Goal: Information Seeking & Learning: Learn about a topic

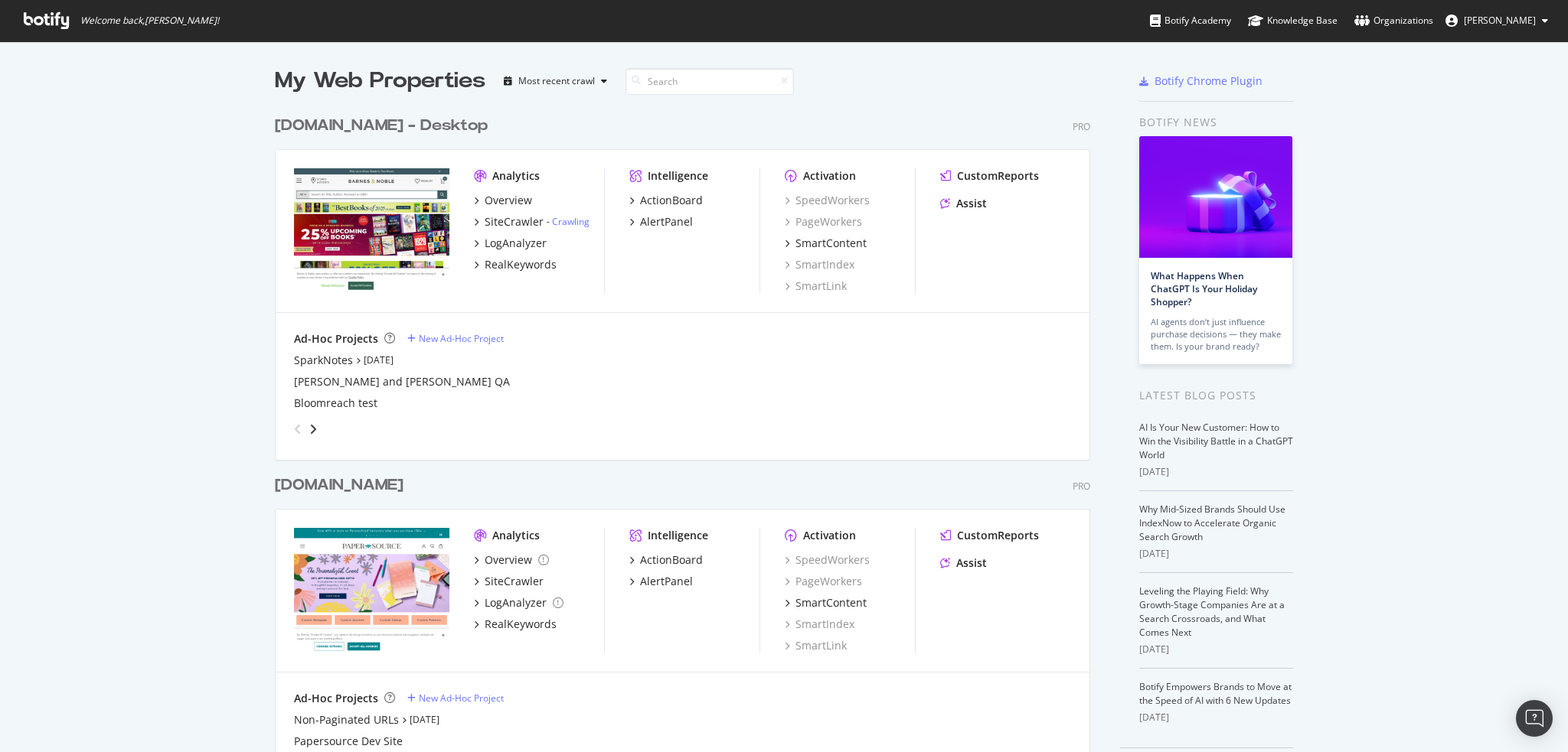
scroll to position [741, 1544]
click at [498, 226] on div "SiteCrawler" at bounding box center [514, 222] width 59 height 15
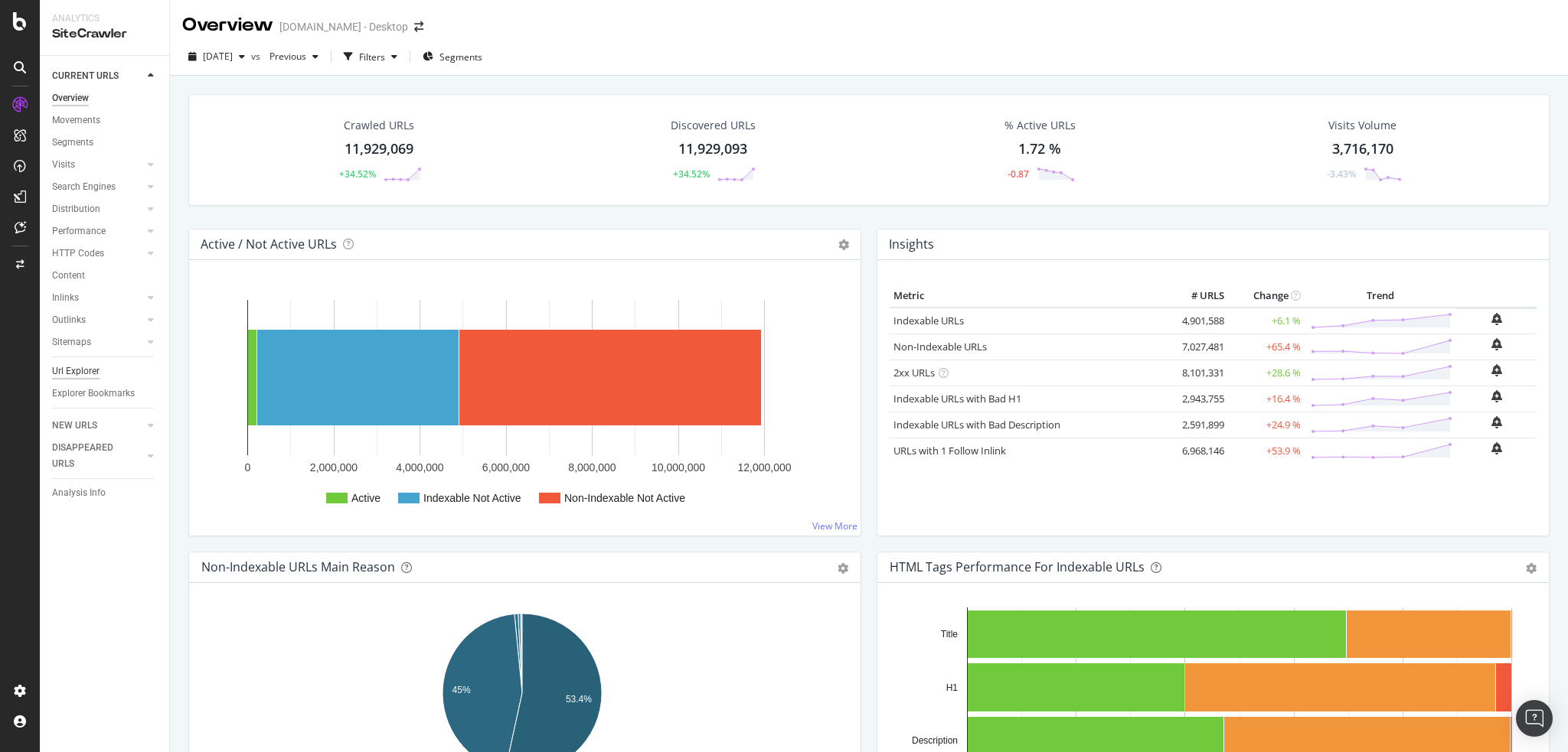
click at [65, 370] on div "Url Explorer" at bounding box center [76, 372] width 48 height 16
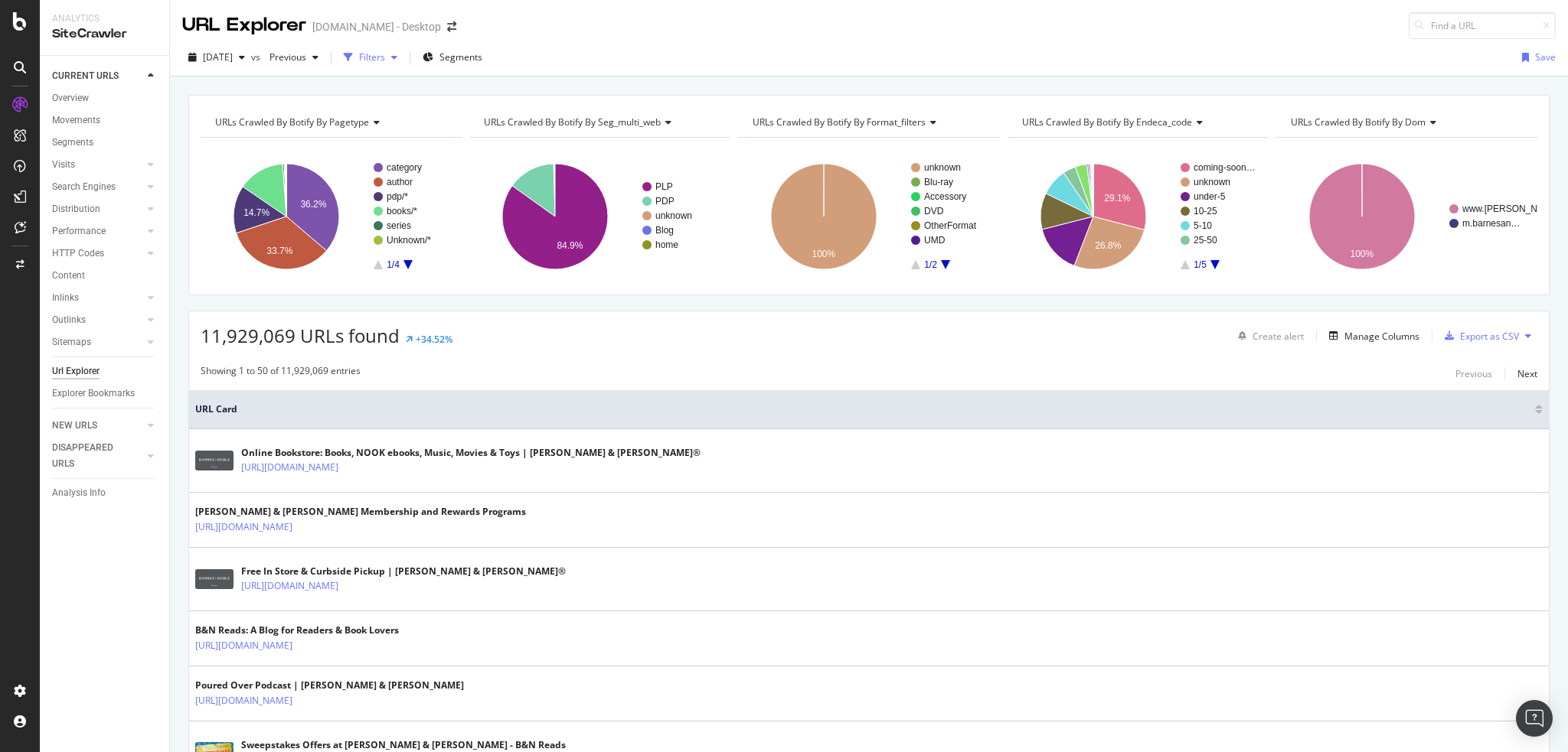
click at [386, 62] on div "Filters" at bounding box center [372, 57] width 26 height 13
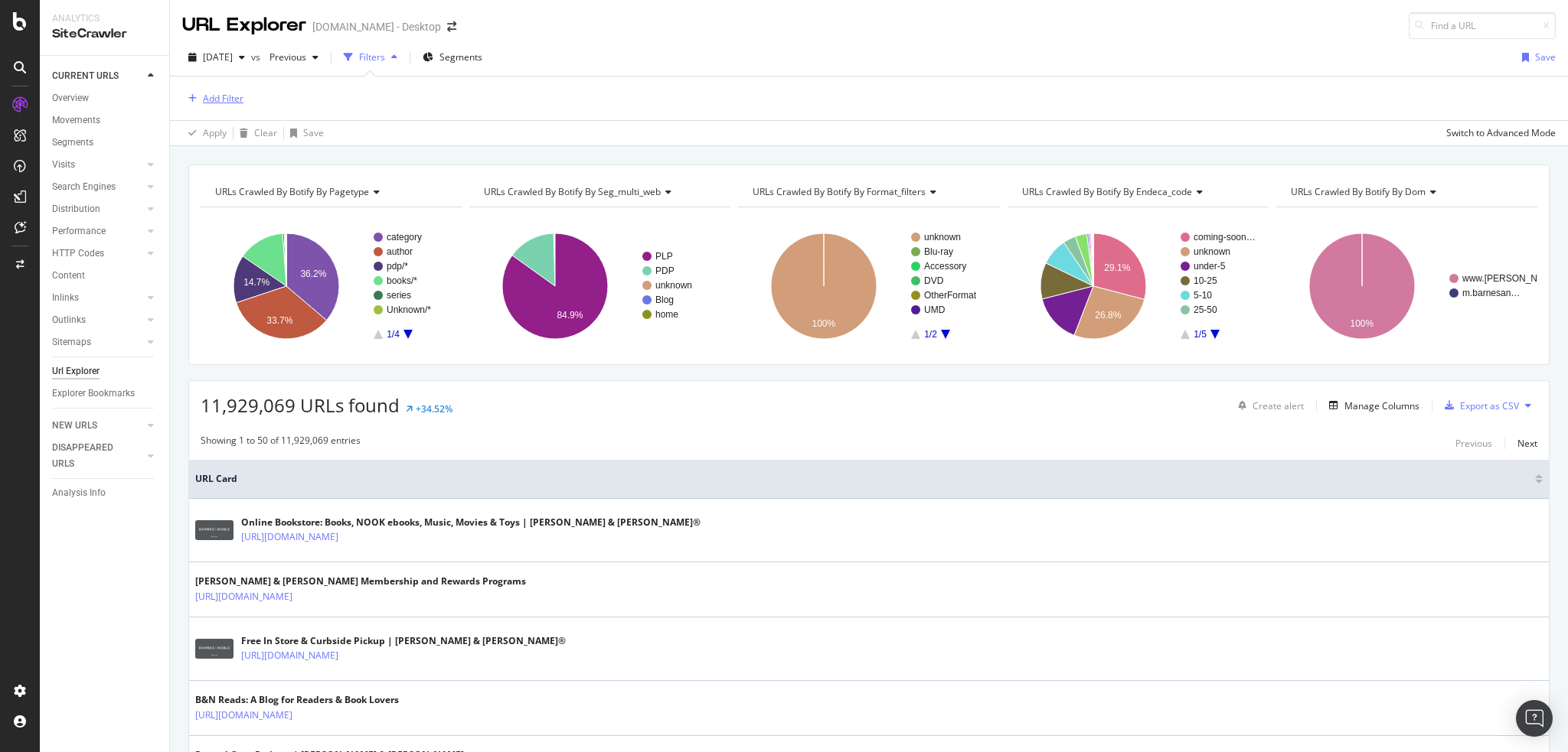
click at [204, 103] on div "Add Filter" at bounding box center [223, 97] width 41 height 13
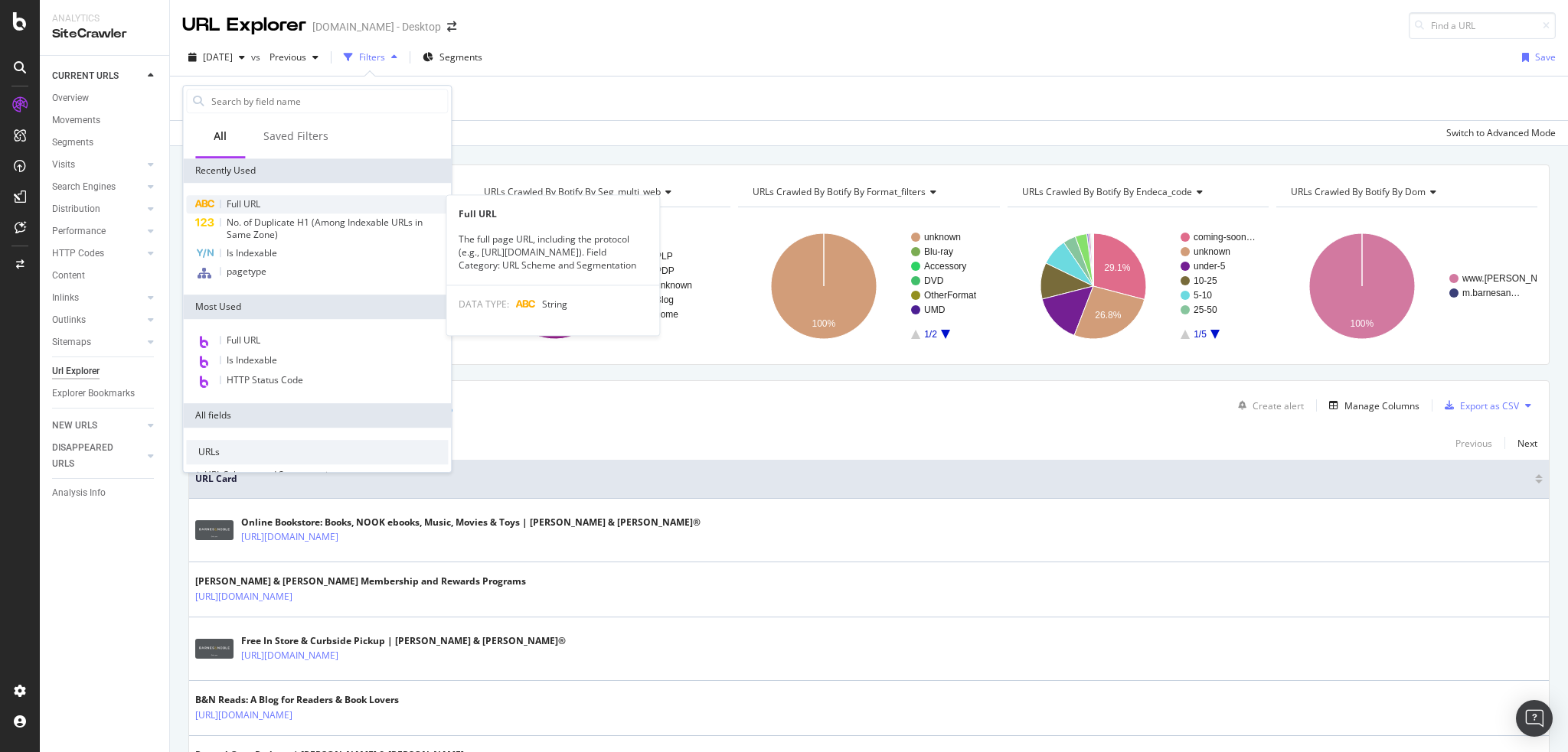
click at [227, 196] on div "Full URL" at bounding box center [316, 204] width 261 height 18
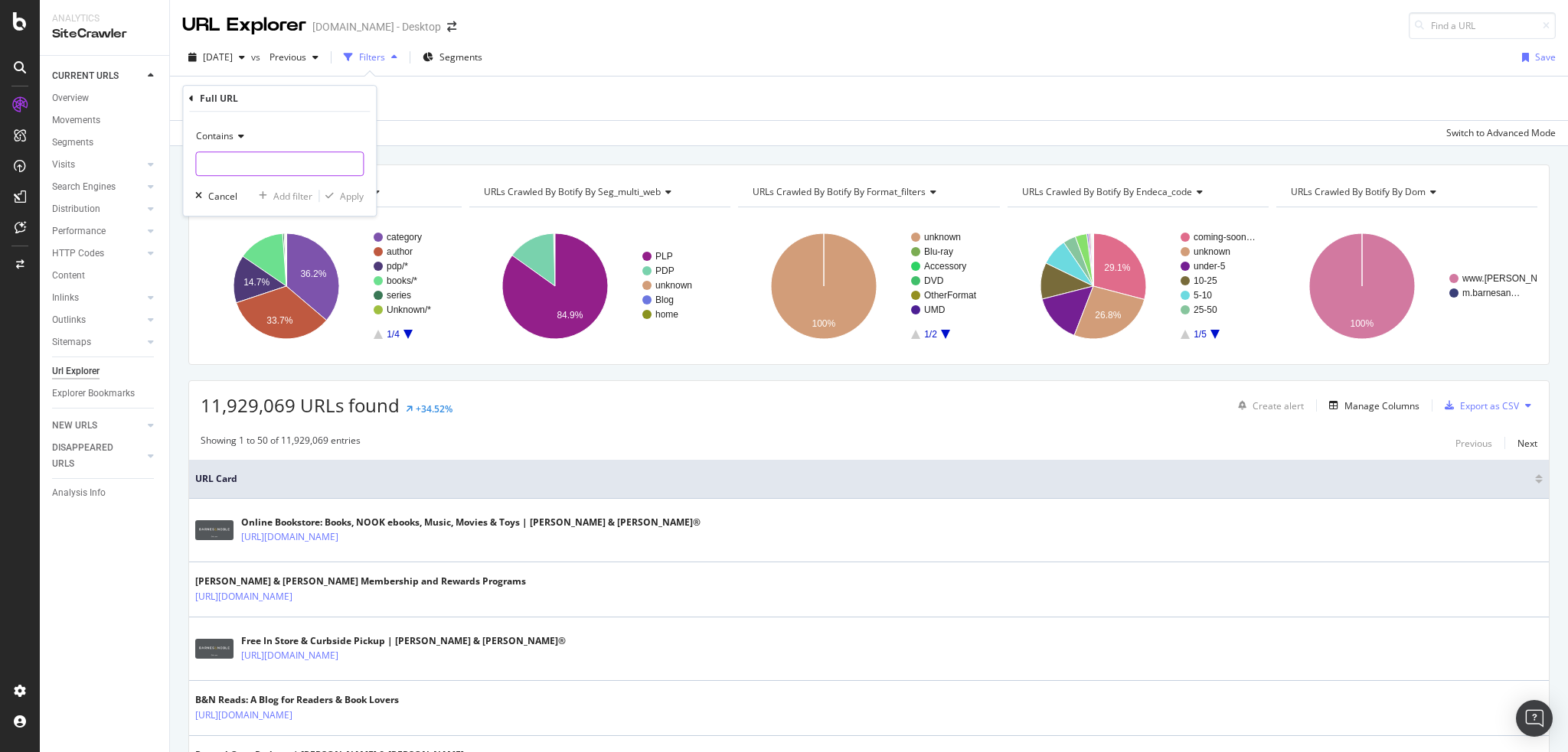
click at [279, 174] on input "text" at bounding box center [279, 164] width 167 height 25
type input "1pbl"
click at [345, 202] on div "Apply" at bounding box center [352, 196] width 24 height 13
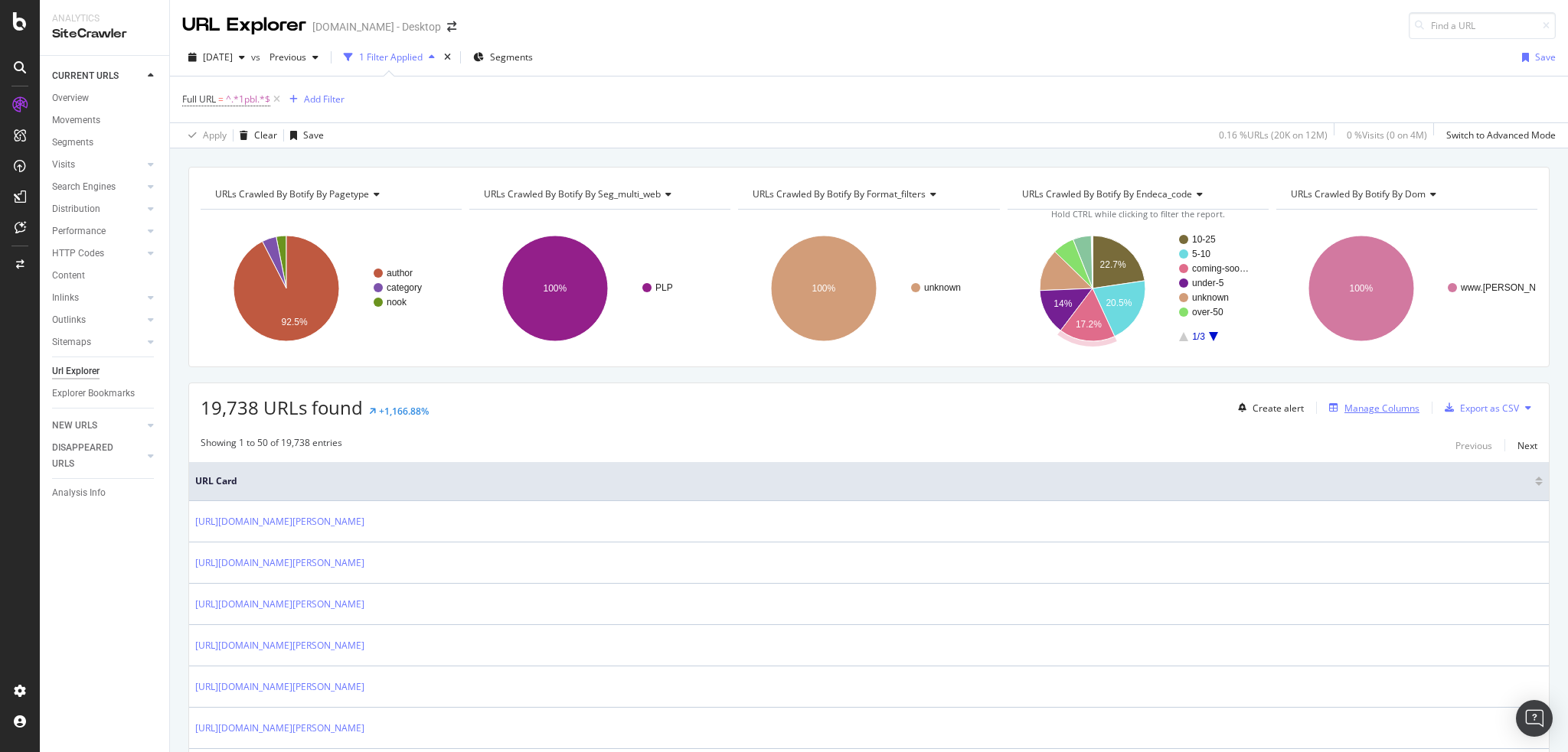
click at [1388, 404] on div "Manage Columns" at bounding box center [1381, 407] width 75 height 13
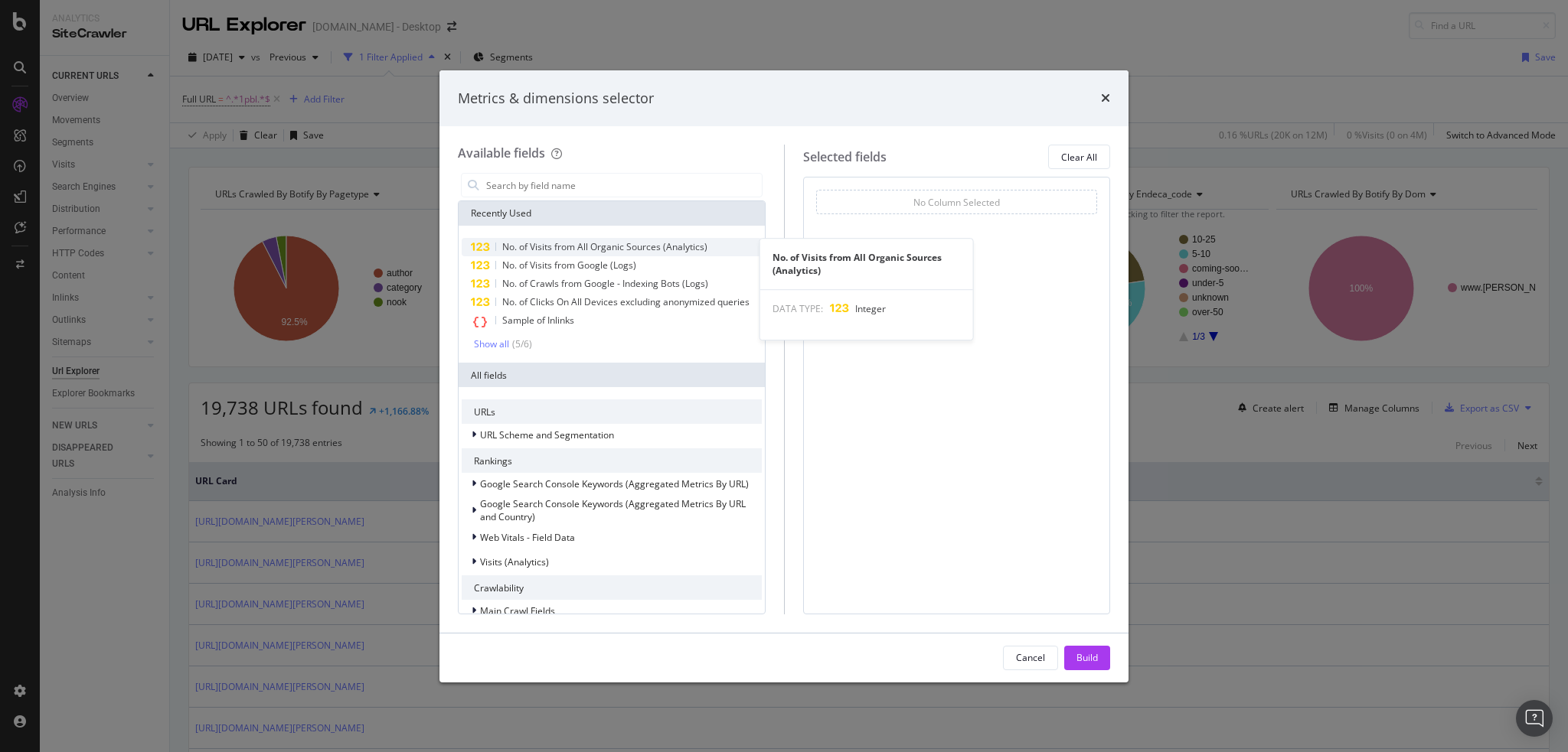
click at [649, 250] on span "No. of Visits from All Organic Sources (Analytics)" at bounding box center [604, 246] width 205 height 13
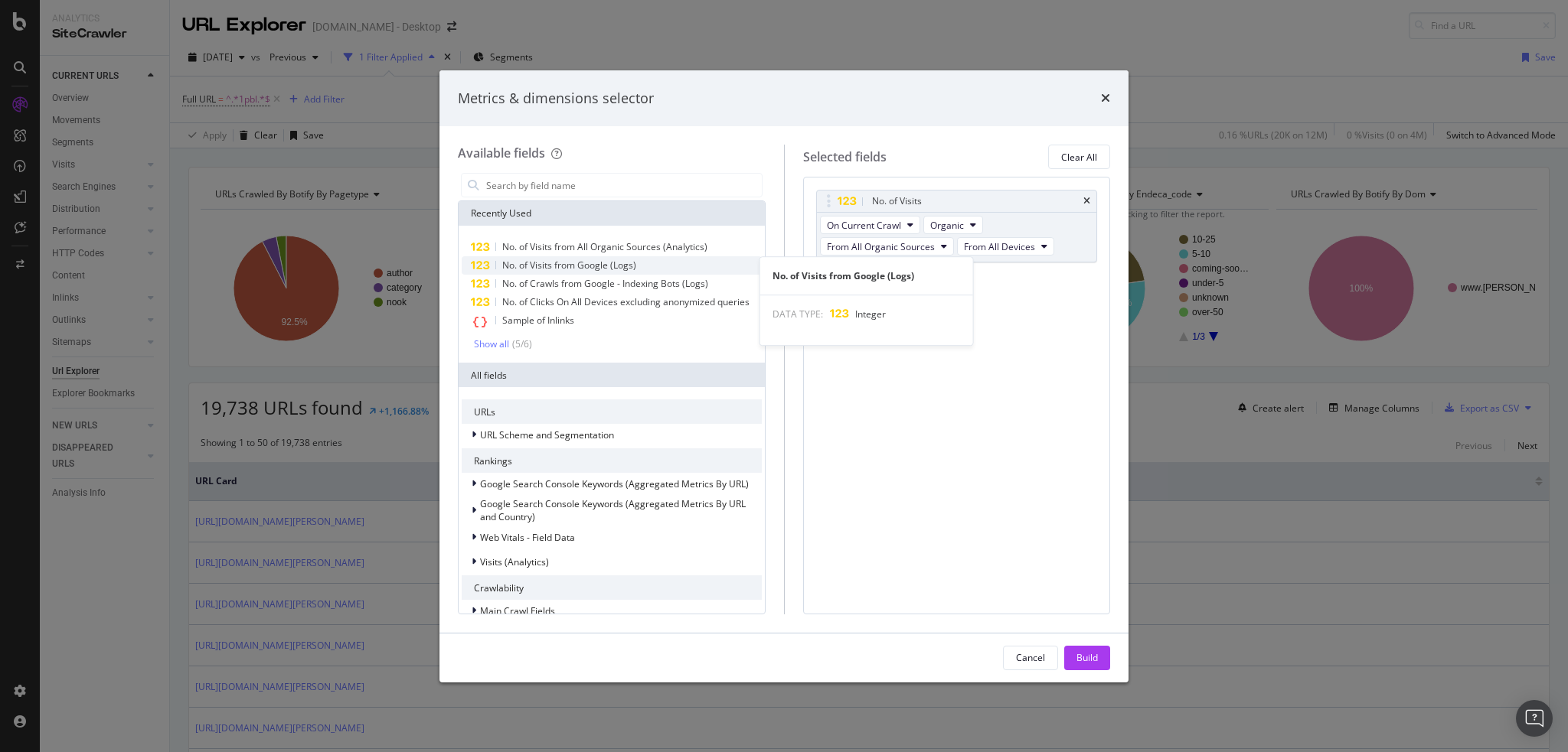
click at [640, 267] on div "No. of Visits from Google (Logs)" at bounding box center [612, 265] width 300 height 18
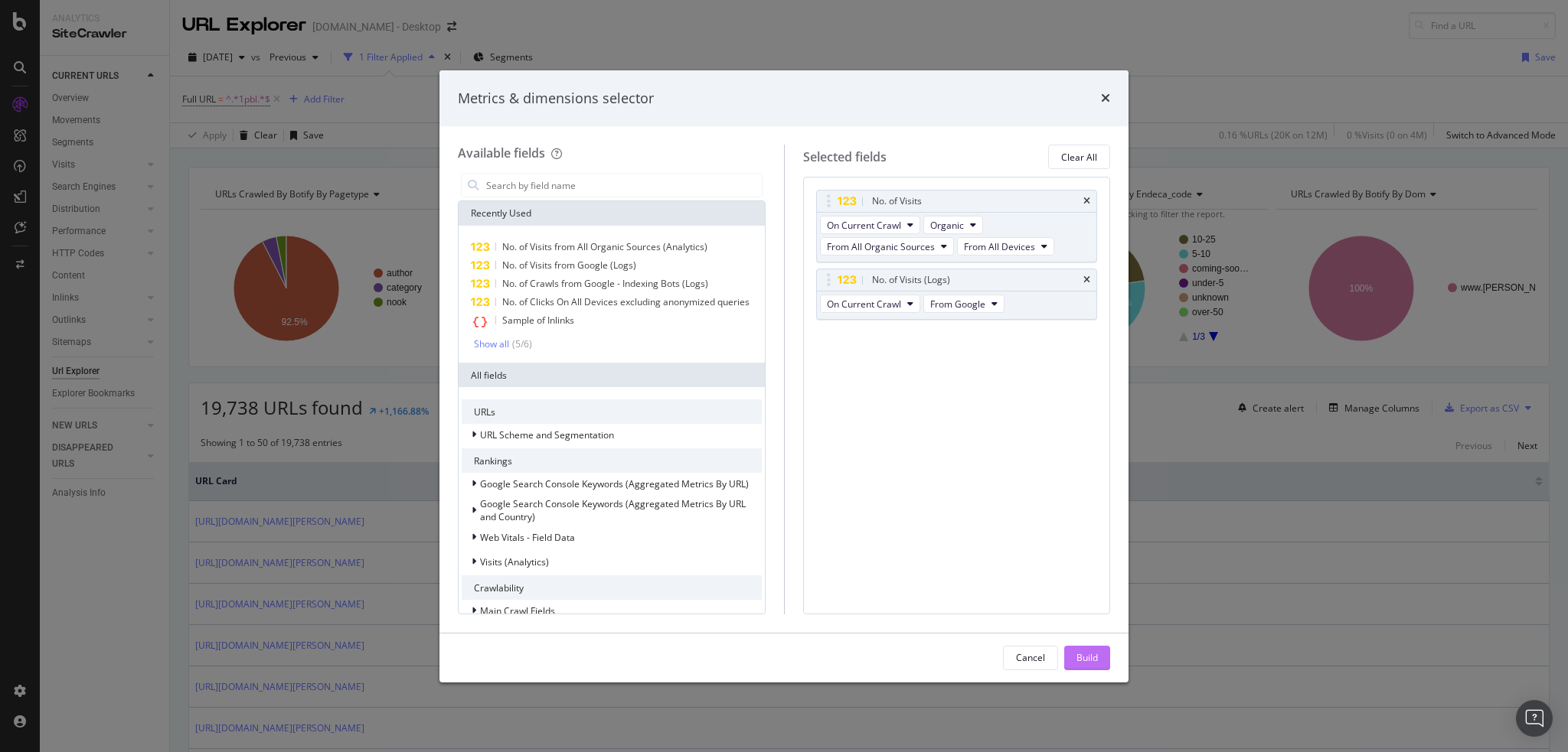
click at [1082, 652] on div "Build" at bounding box center [1087, 658] width 22 height 13
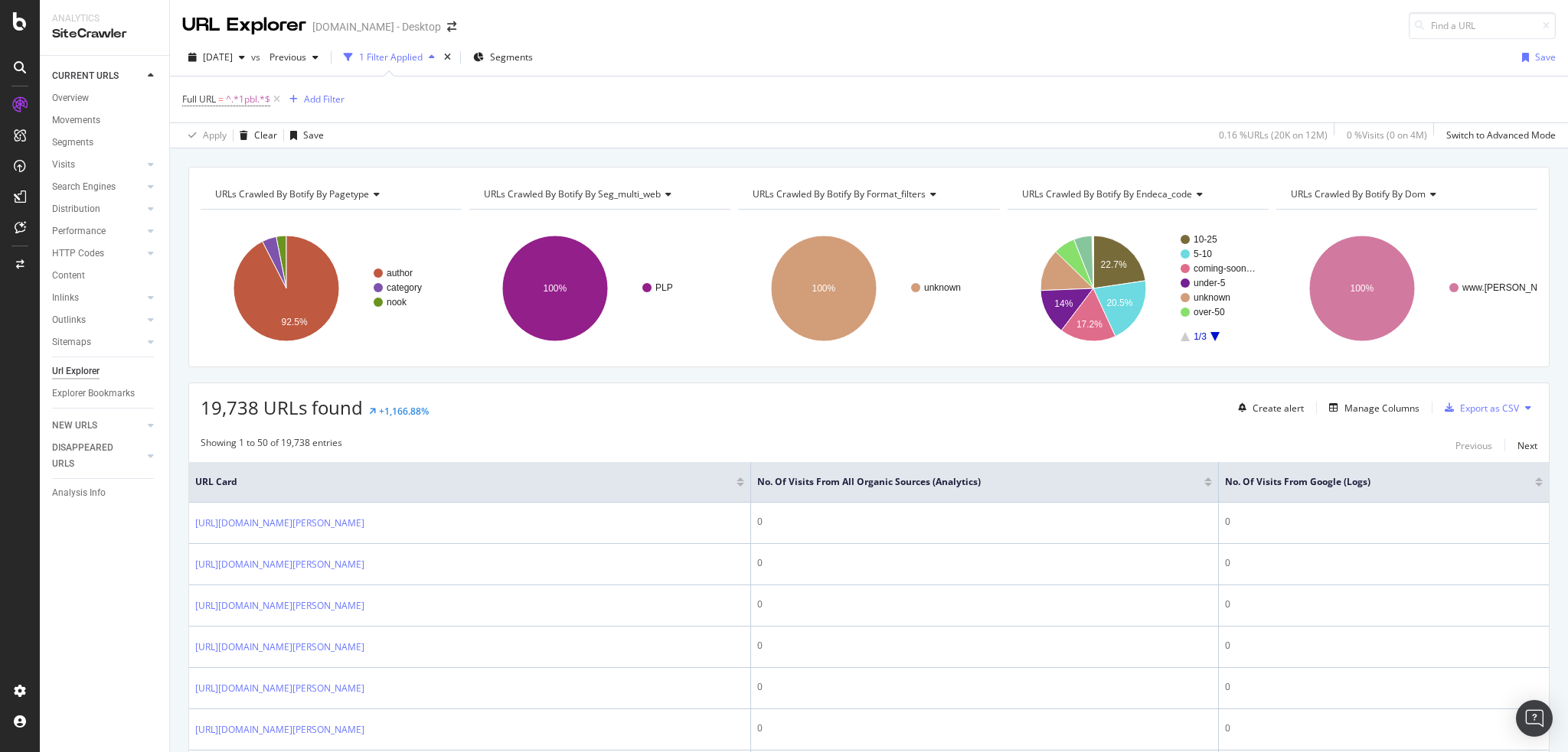
click at [1535, 484] on div at bounding box center [1539, 485] width 8 height 4
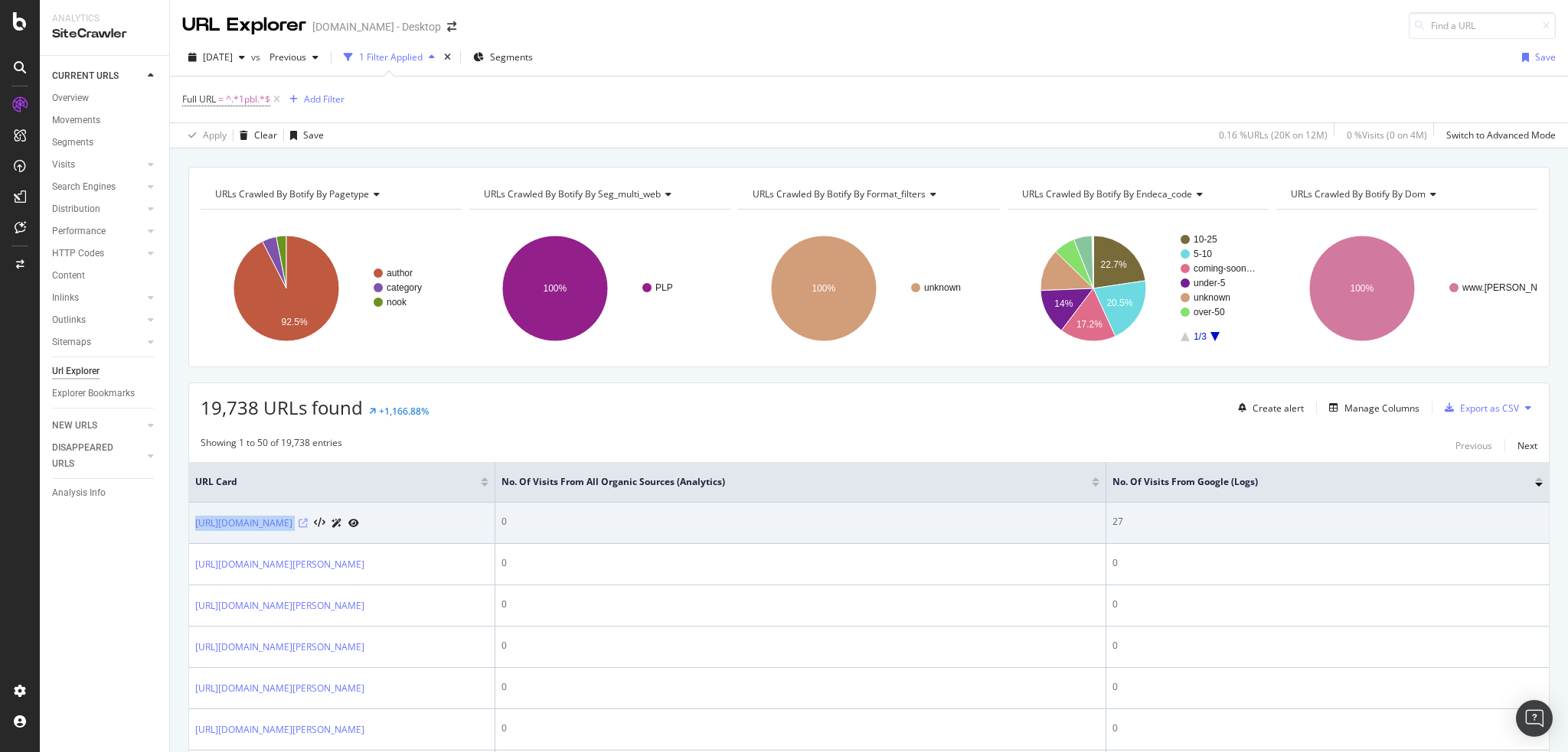
drag, startPoint x: 193, startPoint y: 531, endPoint x: 422, endPoint y: 519, distance: 229.3
click at [422, 519] on td "[URL][DOMAIN_NAME]" at bounding box center [342, 524] width 306 height 42
click at [308, 522] on icon at bounding box center [302, 523] width 9 height 9
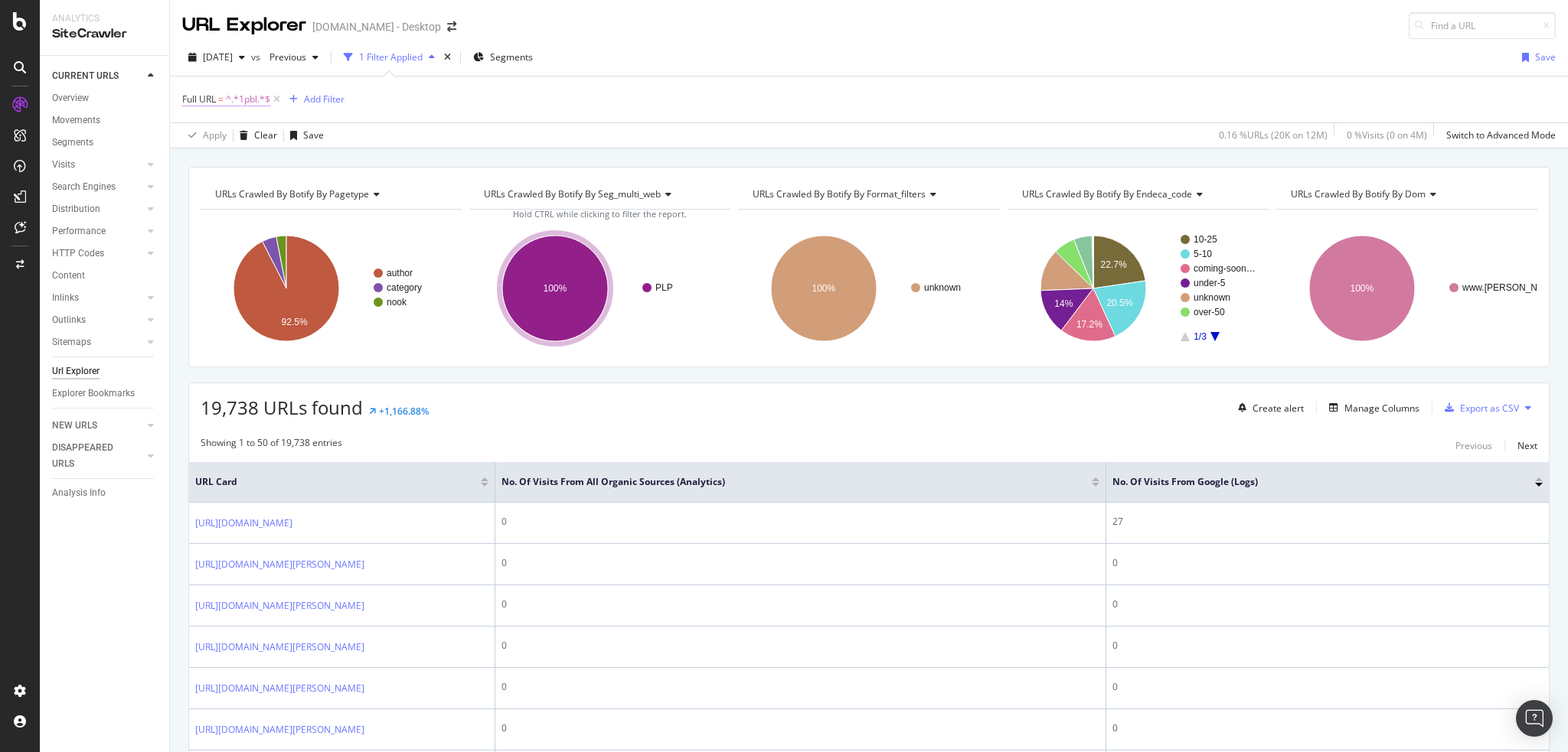
click at [241, 102] on span "^.*1pbl.*$" at bounding box center [247, 99] width 45 height 22
type input "games-collectibles"
drag, startPoint x: 348, startPoint y: 189, endPoint x: 977, endPoint y: 29, distance: 649.0
click at [348, 189] on div "Apply" at bounding box center [352, 194] width 24 height 13
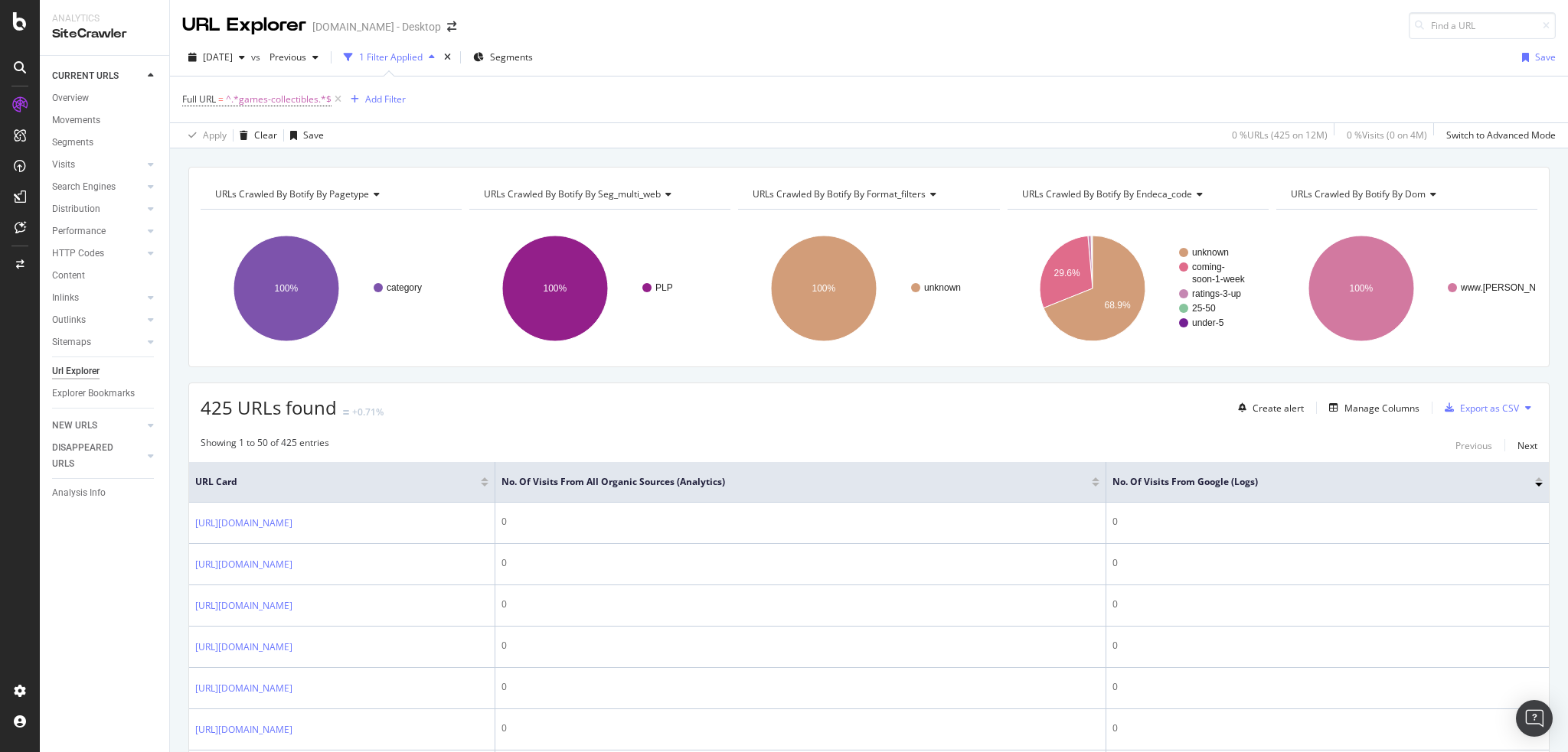
click at [1535, 483] on div at bounding box center [1539, 485] width 8 height 4
click at [1535, 478] on div at bounding box center [1539, 480] width 8 height 4
click at [1535, 483] on div at bounding box center [1539, 485] width 8 height 4
click at [1352, 407] on div "Manage Columns" at bounding box center [1381, 407] width 75 height 13
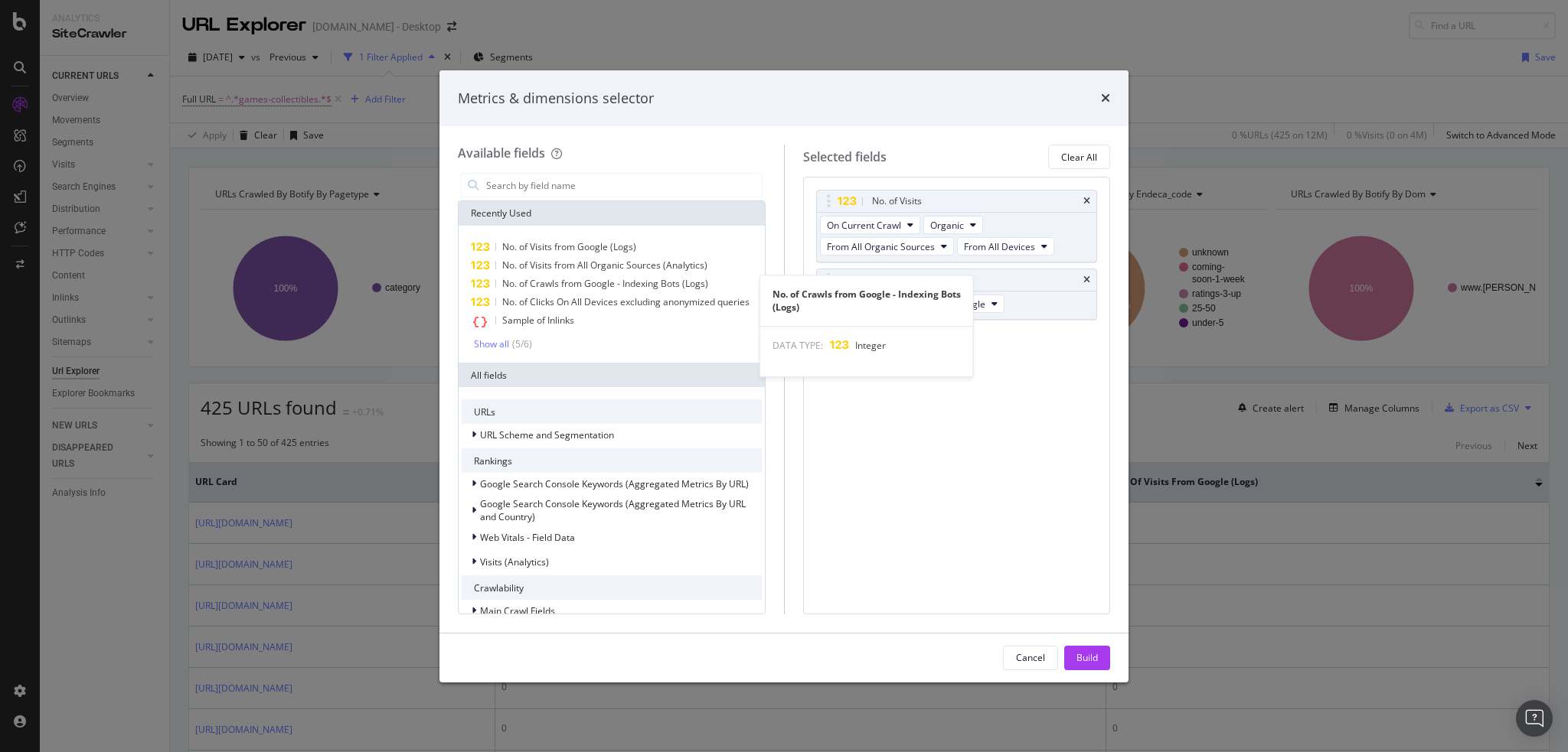
drag, startPoint x: 658, startPoint y: 284, endPoint x: 748, endPoint y: 379, distance: 130.9
click at [658, 284] on span "No. of Crawls from Google - Indexing Bots (Logs)" at bounding box center [604, 283] width 206 height 13
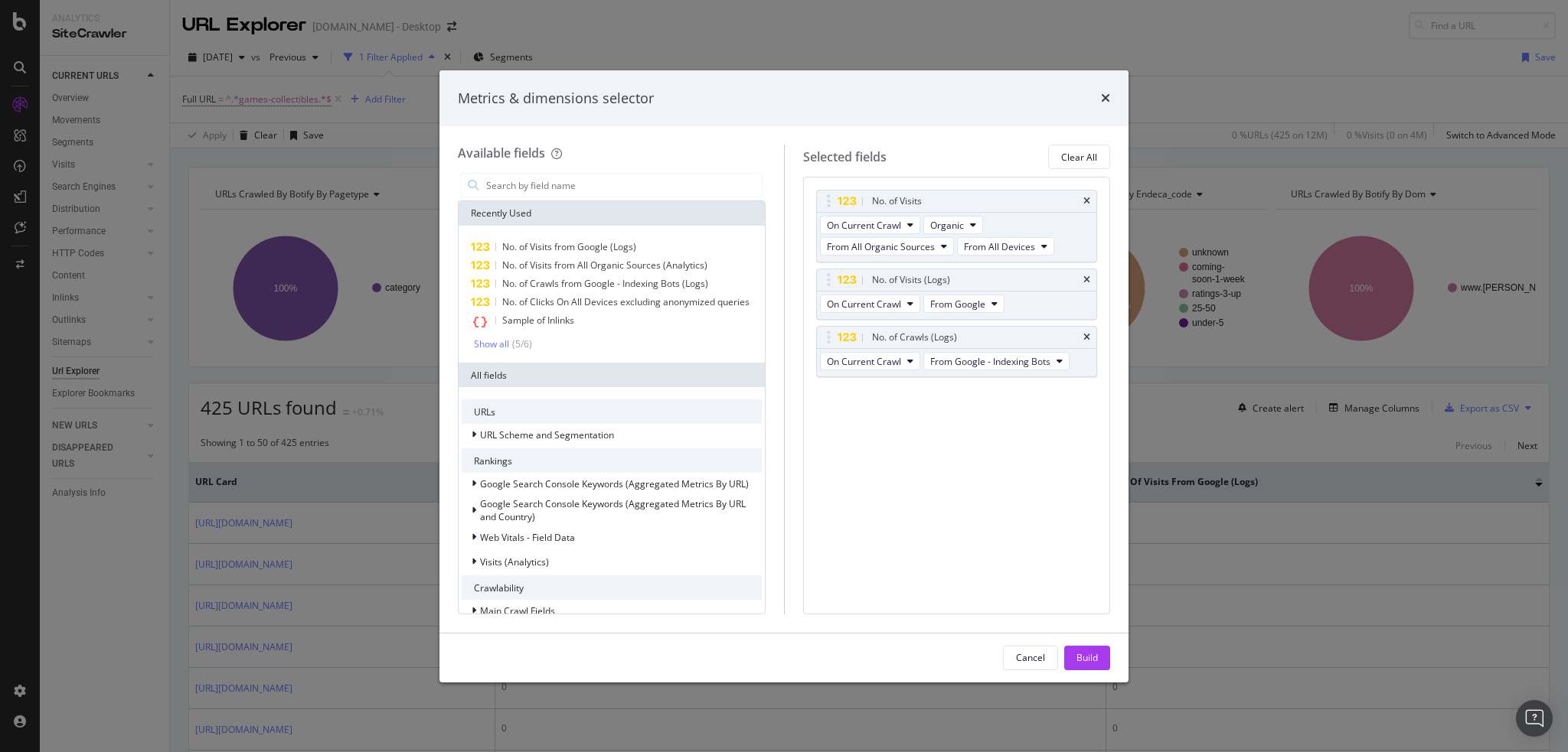
click at [1087, 665] on div "Build" at bounding box center [1087, 658] width 22 height 23
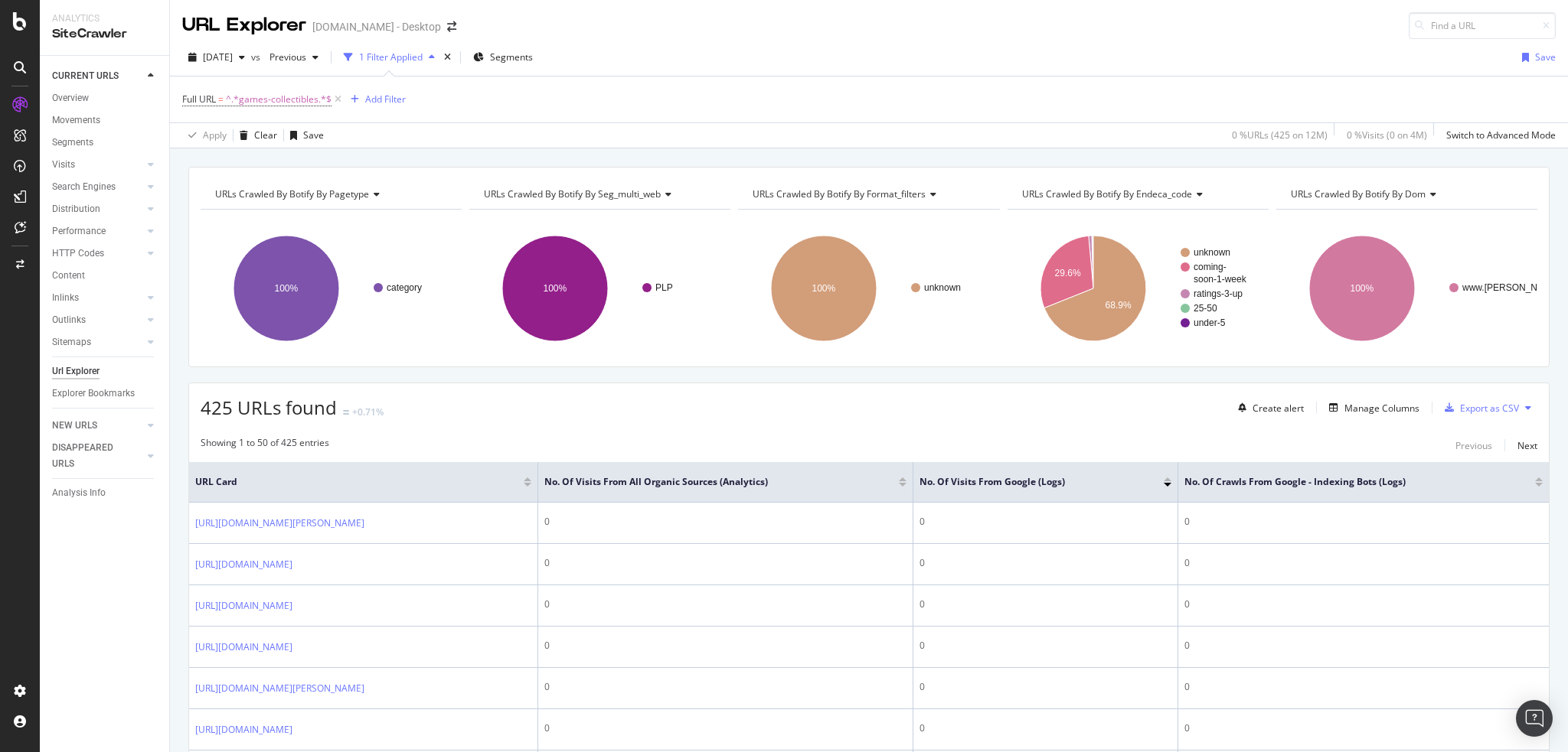
click at [1525, 486] on div "No. of Crawls from Google - Indexing Bots (Logs)" at bounding box center [1363, 482] width 359 height 15
click at [1535, 484] on div at bounding box center [1539, 485] width 8 height 4
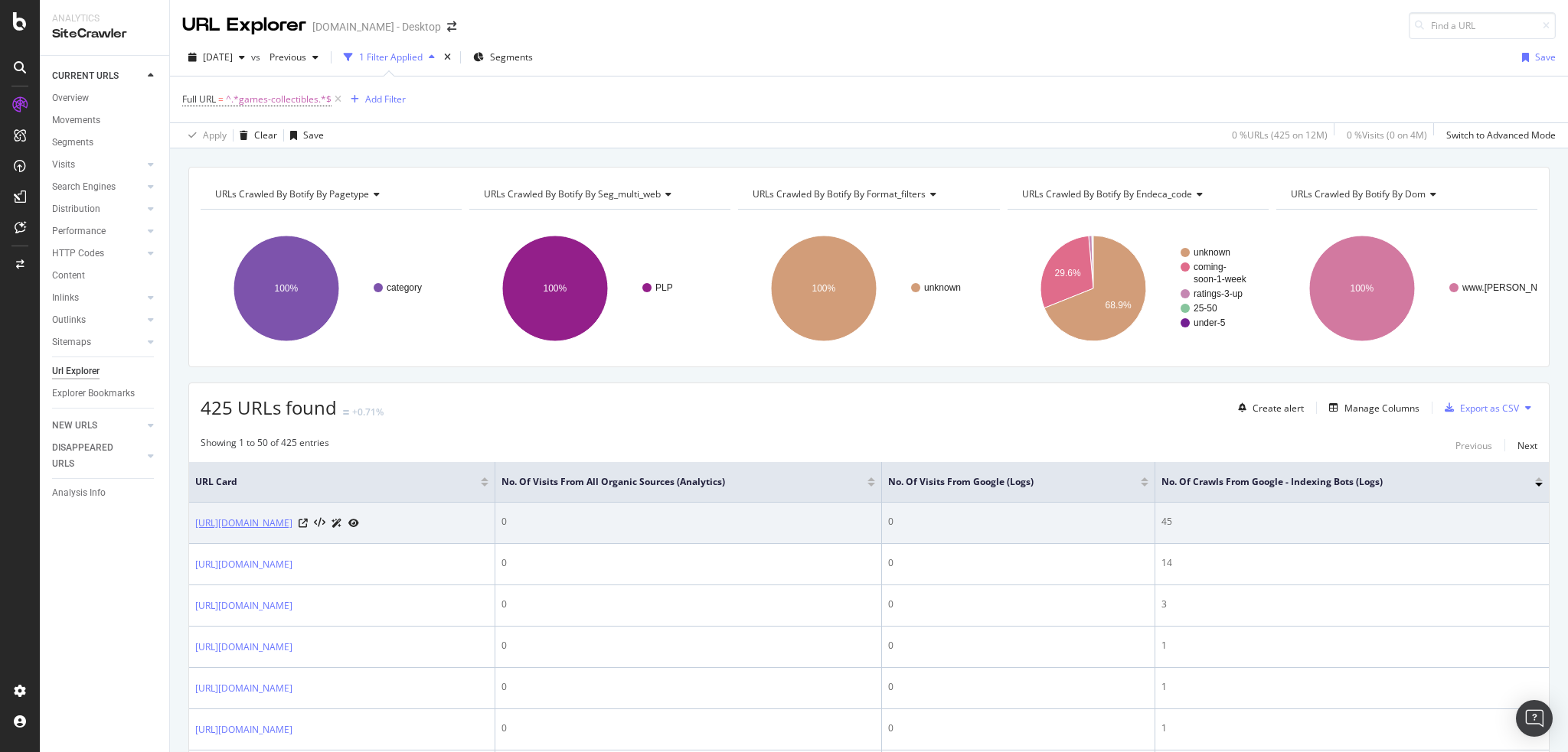
drag, startPoint x: 402, startPoint y: 554, endPoint x: 248, endPoint y: 525, distance: 156.7
click at [193, 528] on td "[URL][DOMAIN_NAME]" at bounding box center [342, 524] width 306 height 42
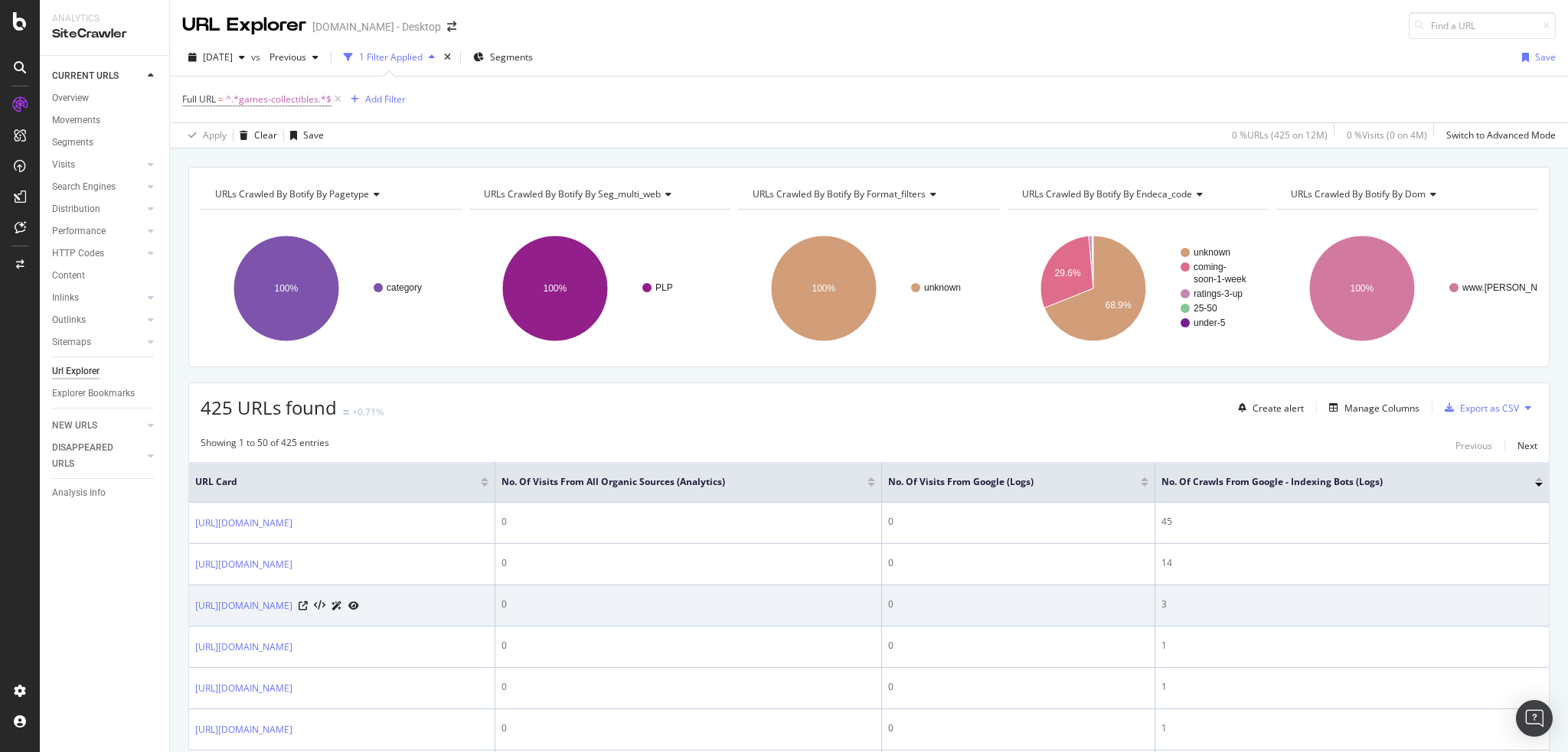
copy link "[URL][DOMAIN_NAME]"
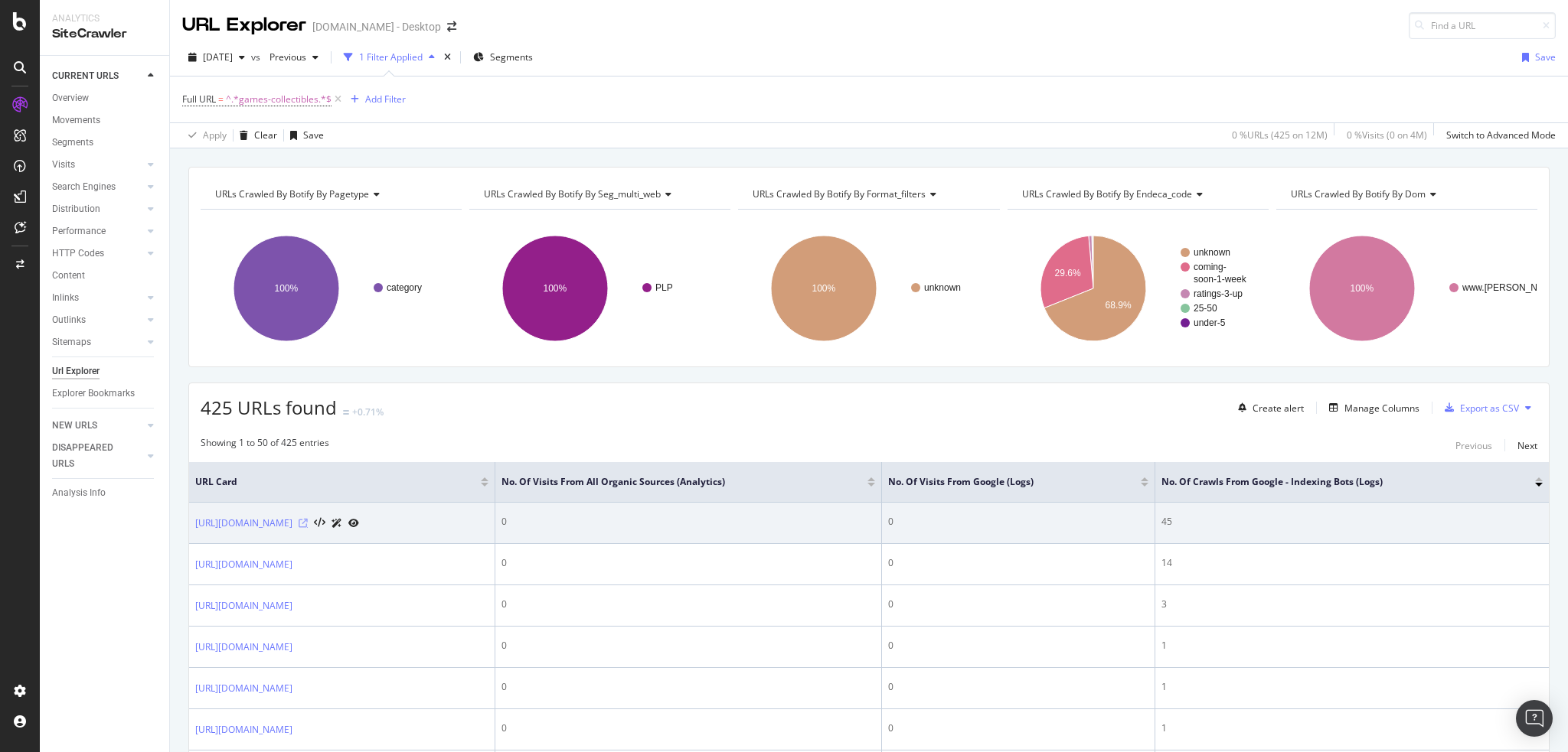
click at [308, 528] on icon at bounding box center [302, 523] width 9 height 9
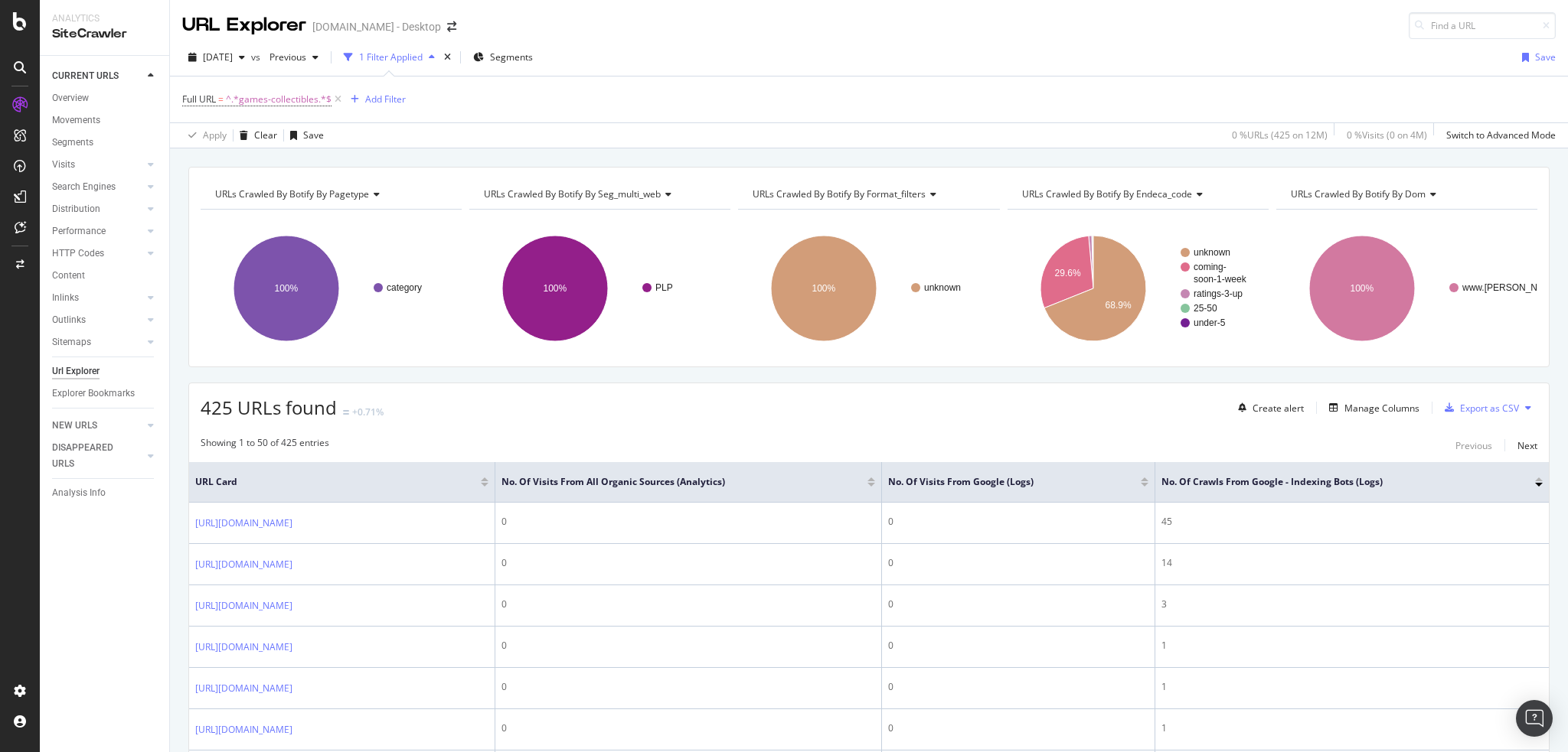
drag, startPoint x: 388, startPoint y: 601, endPoint x: 188, endPoint y: 580, distance: 201.1
drag, startPoint x: 144, startPoint y: 596, endPoint x: 178, endPoint y: 596, distance: 34.0
click at [148, 596] on div "CURRENT URLS Overview Movements Segments Visits Analysis Orphan URLs Search Eng…" at bounding box center [104, 403] width 129 height 696
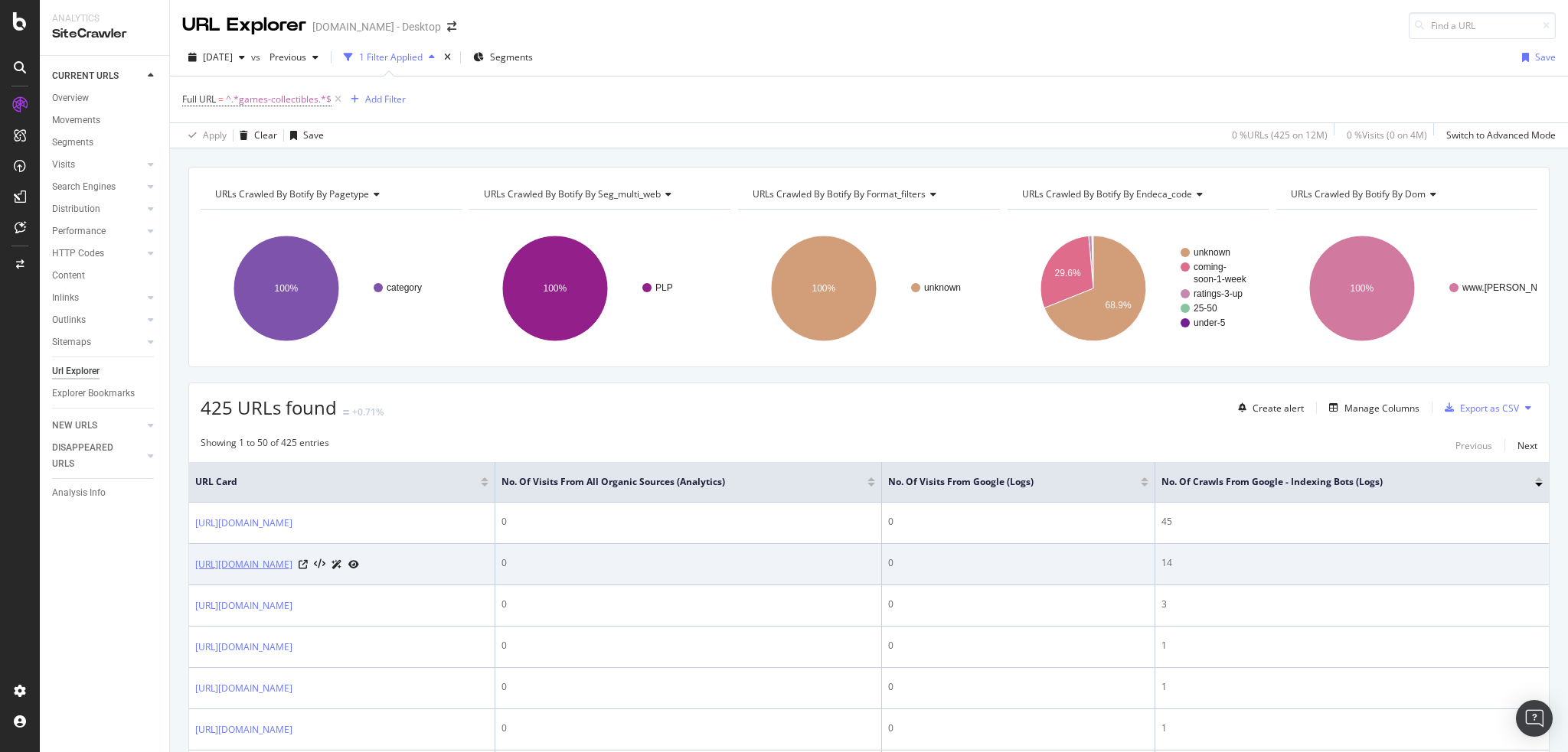
drag, startPoint x: 196, startPoint y: 577, endPoint x: 366, endPoint y: 595, distance: 171.0
click at [366, 585] on td "[URL][DOMAIN_NAME]" at bounding box center [342, 565] width 306 height 42
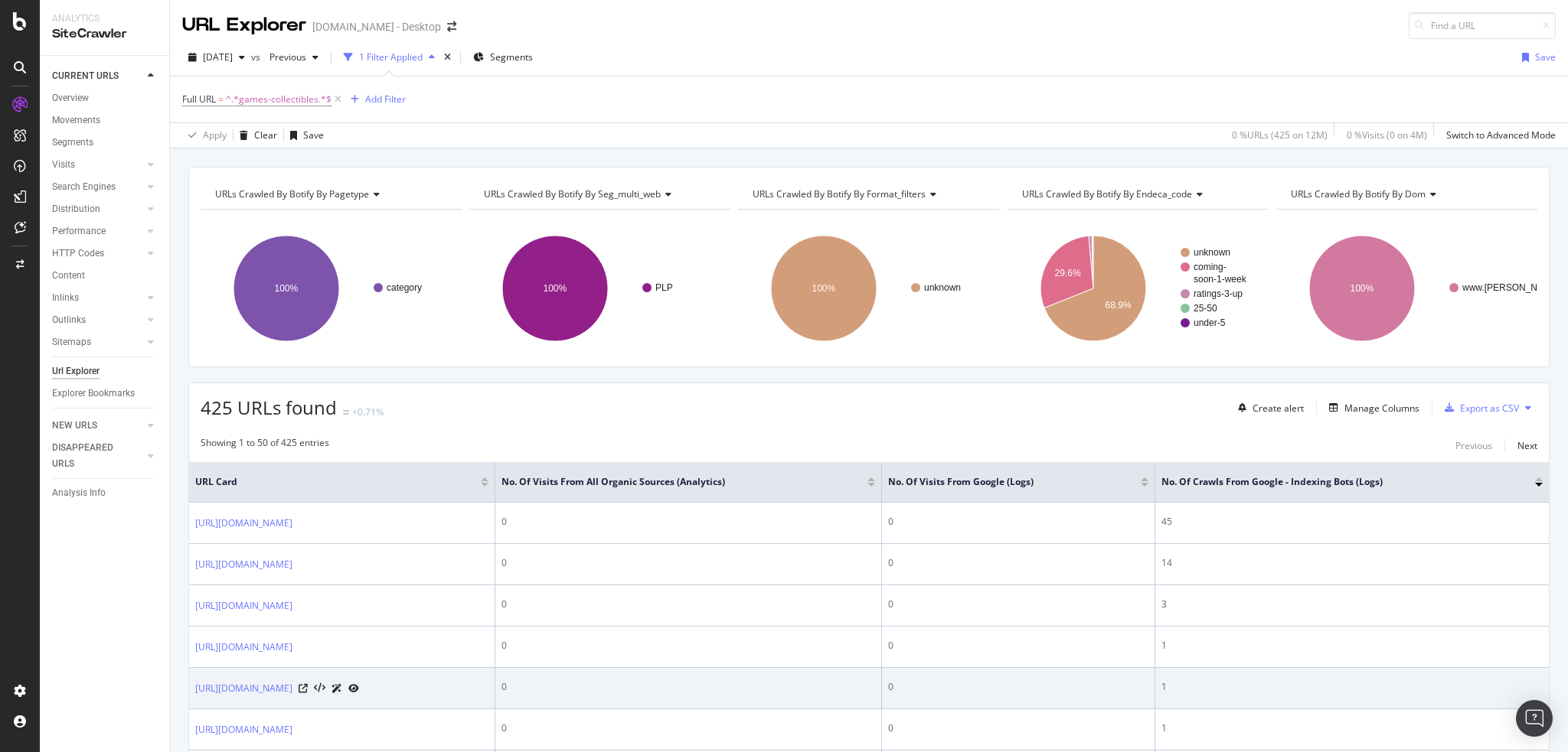
copy link "[URL][DOMAIN_NAME]"
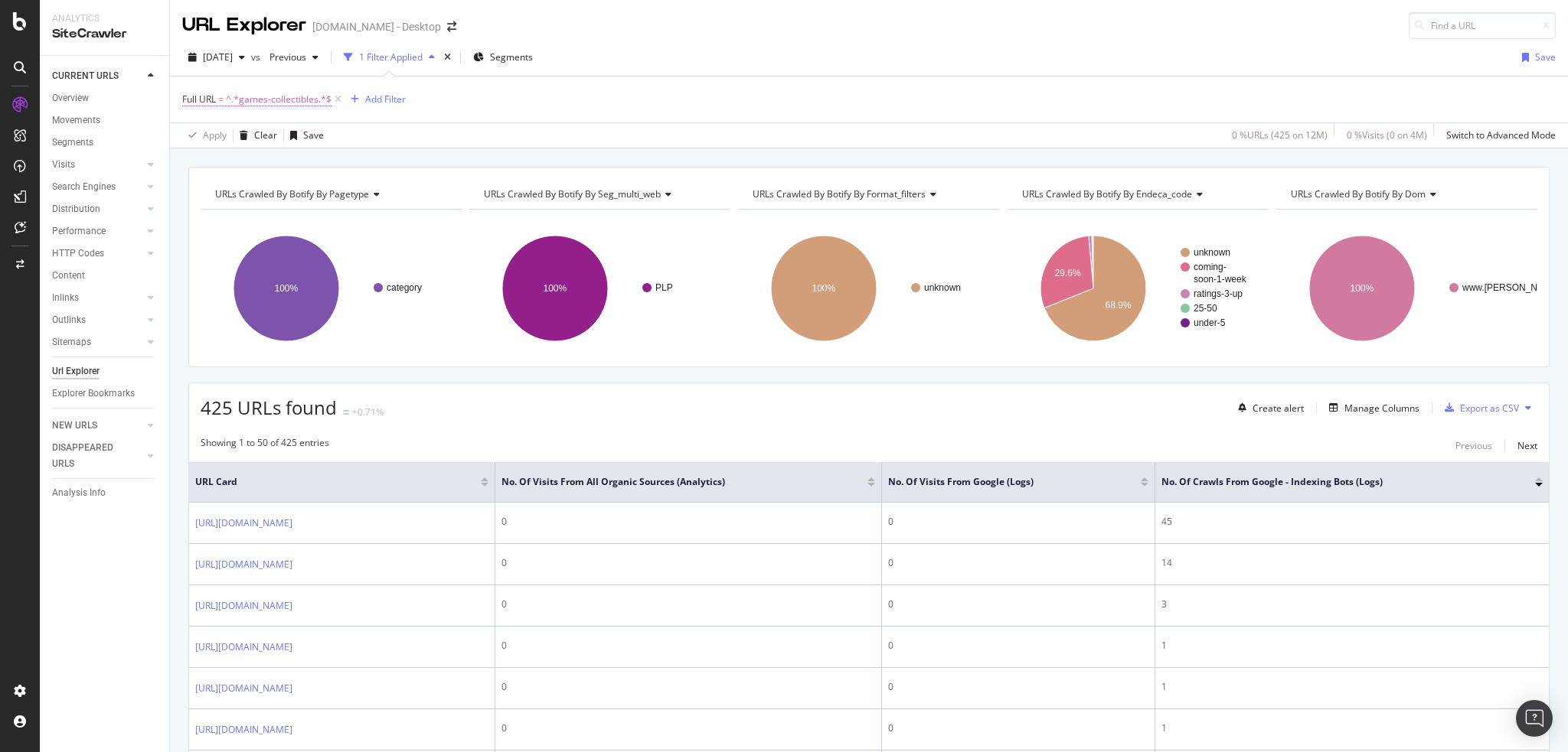
click at [306, 98] on span "^.*games-collectibles.*$" at bounding box center [278, 99] width 105 height 22
type input "ucc"
click at [347, 193] on div "Apply" at bounding box center [352, 194] width 24 height 13
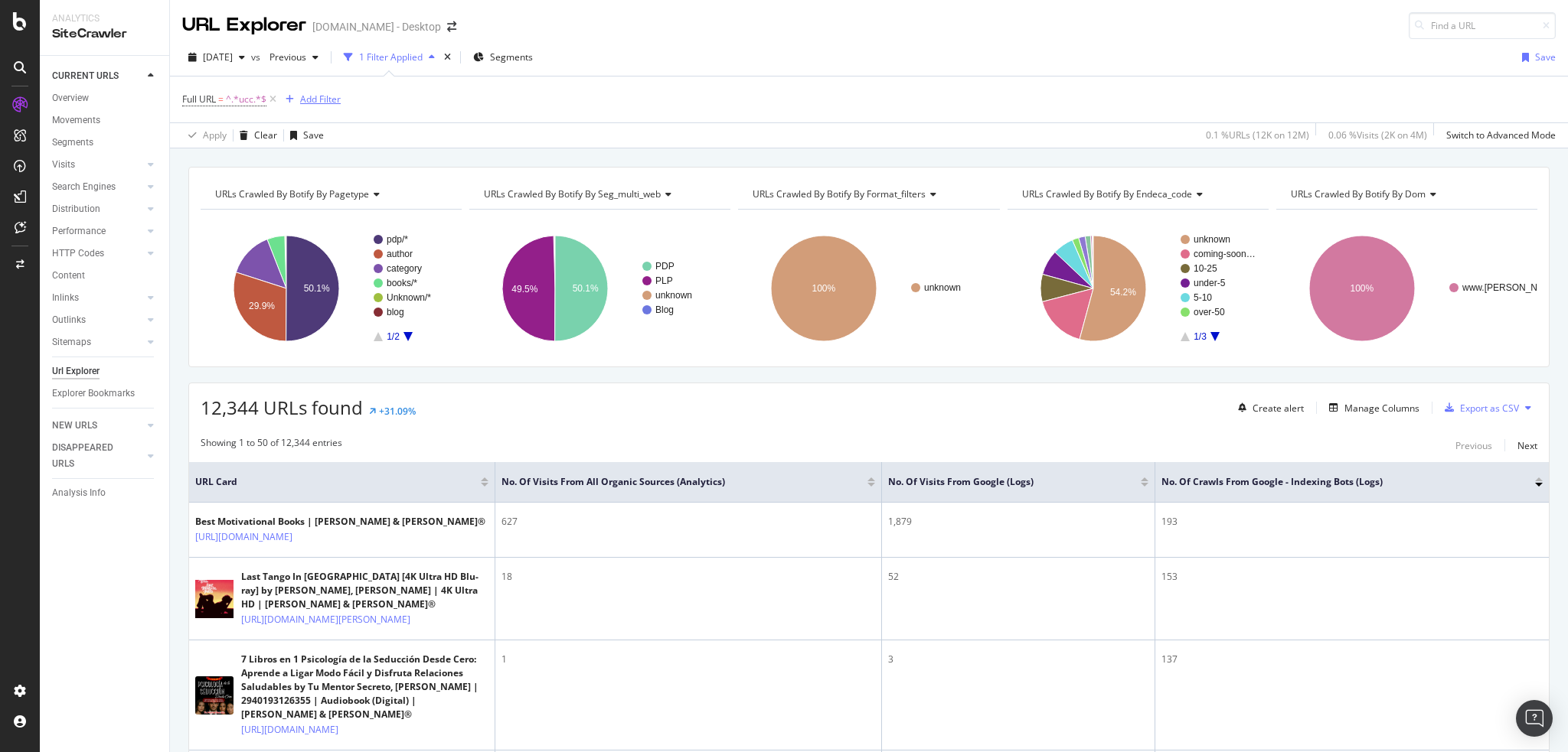
click at [311, 98] on div "Add Filter" at bounding box center [320, 98] width 41 height 13
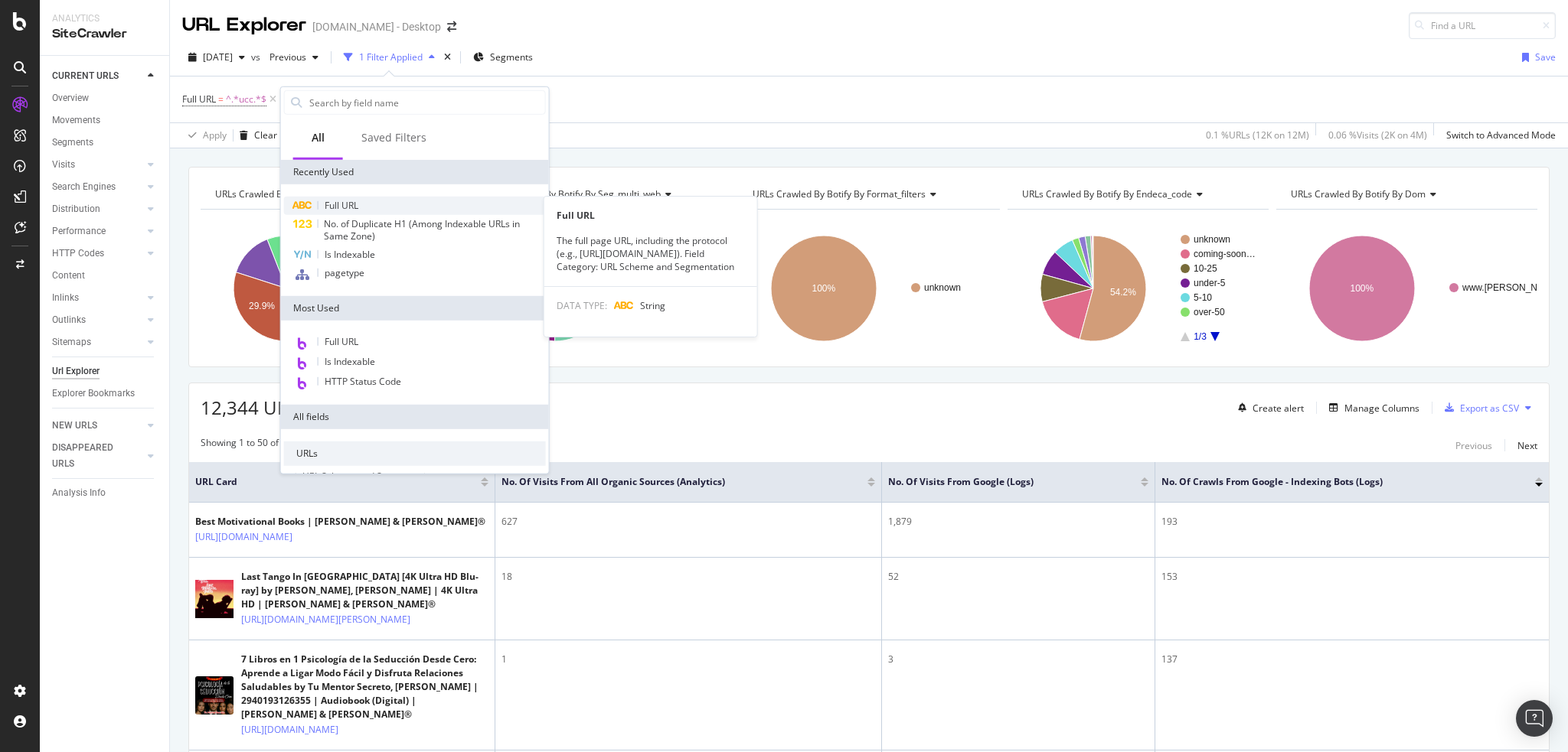
click at [360, 213] on div "Full URL" at bounding box center [414, 206] width 261 height 18
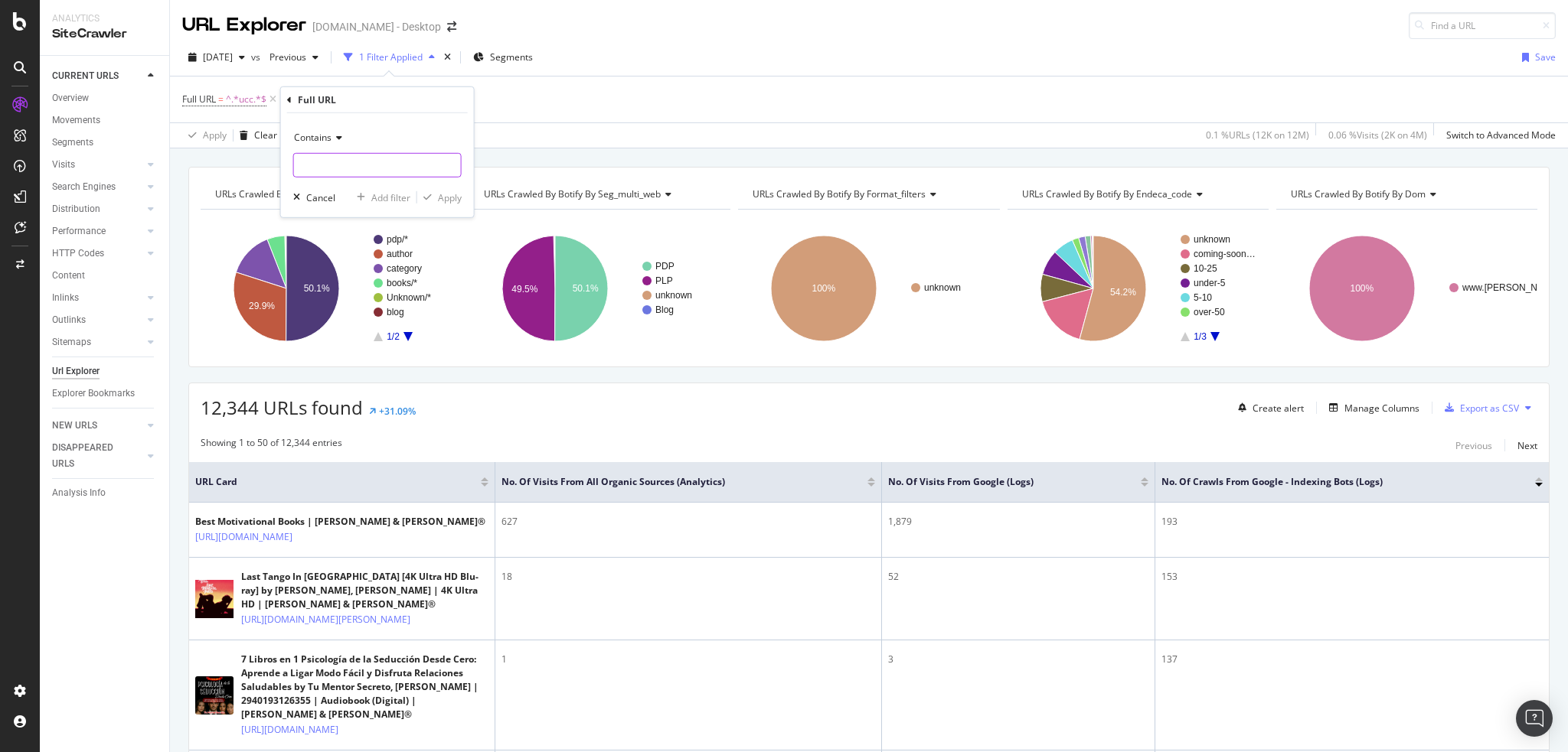
click at [360, 176] on input "text" at bounding box center [378, 165] width 167 height 25
type input "manga"
click at [459, 192] on div "Apply" at bounding box center [450, 197] width 24 height 13
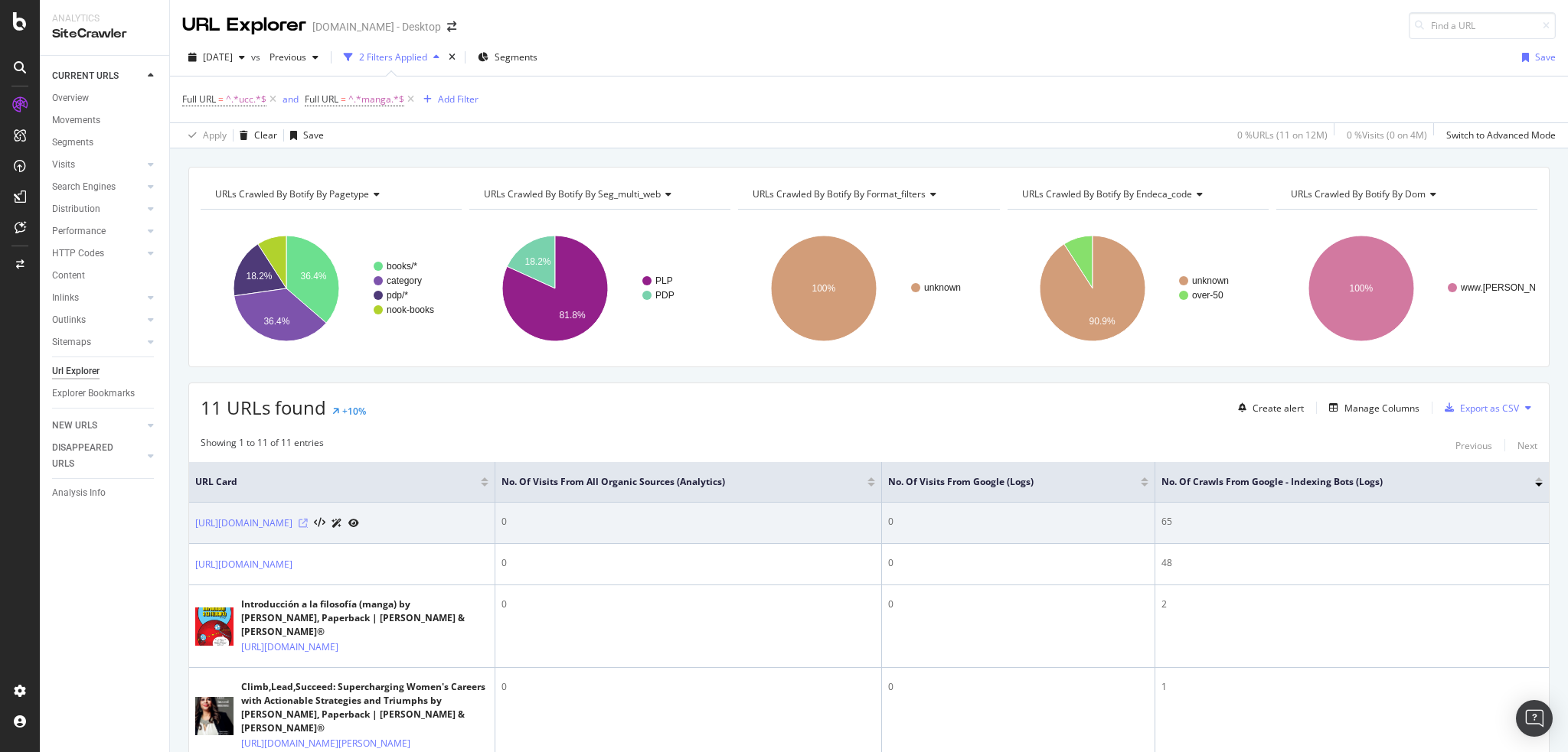
click at [308, 528] on icon at bounding box center [302, 523] width 9 height 9
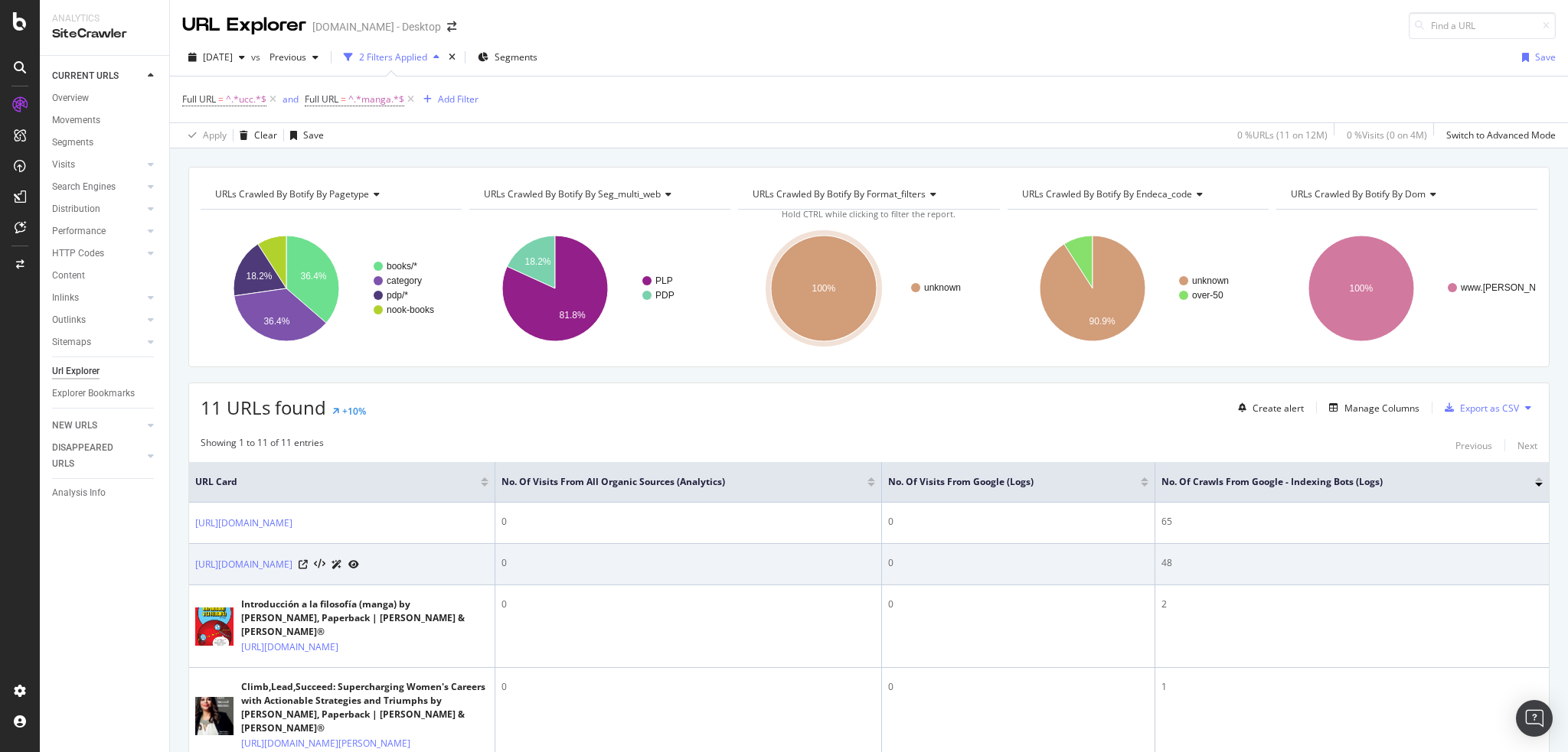
drag, startPoint x: 188, startPoint y: 521, endPoint x: 227, endPoint y: 568, distance: 61.1
click at [318, 570] on div "11 URLs found +10% Create alert Manage Columns Export as CSV Showing 1 to 11 of…" at bounding box center [869, 735] width 1361 height 705
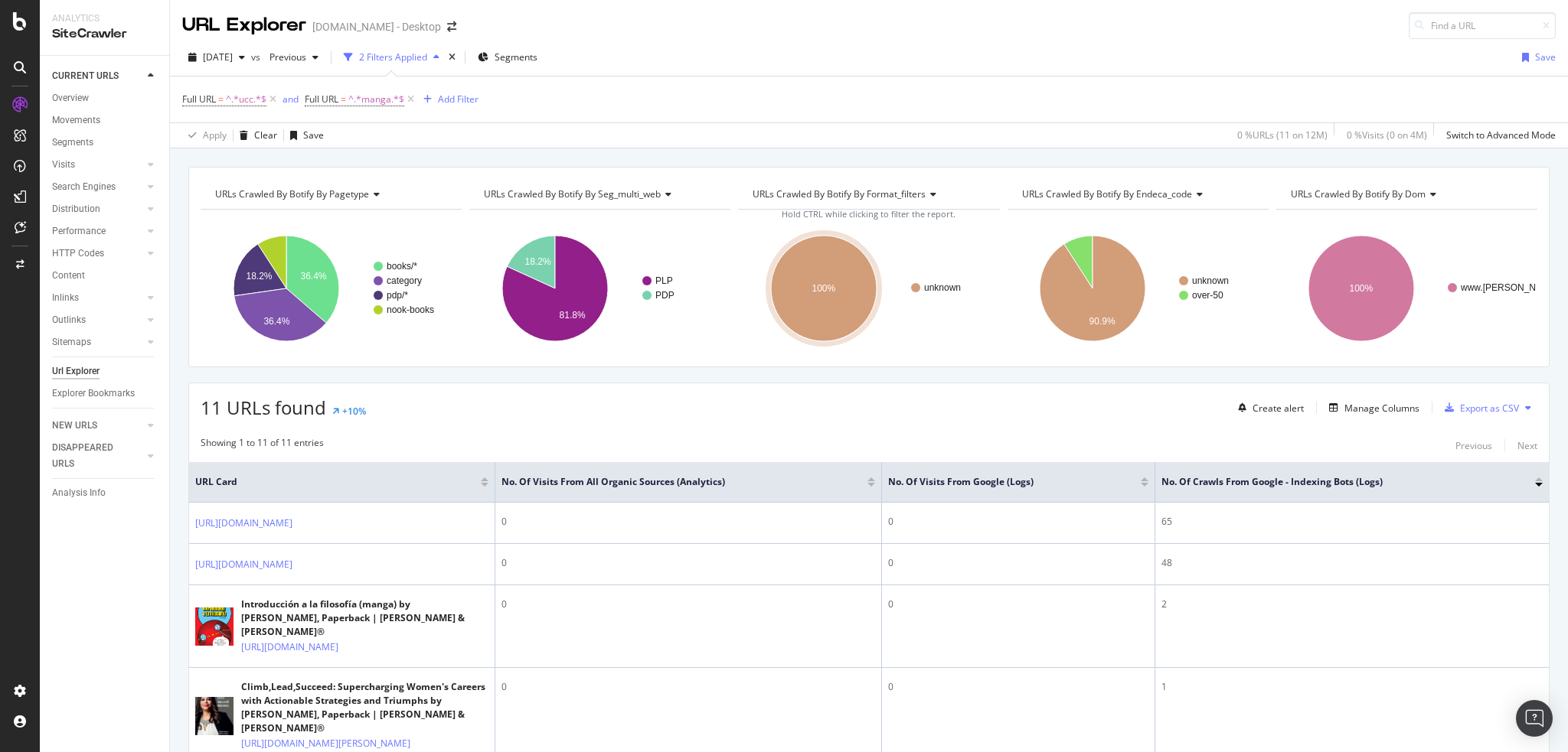
click at [178, 568] on div "URLs Crawled By Botify By pagetype Chart (by Value) Table Expand Export as CSV …" at bounding box center [868, 654] width 1398 height 975
click at [154, 483] on div "Analysis Info" at bounding box center [110, 493] width 117 height 22
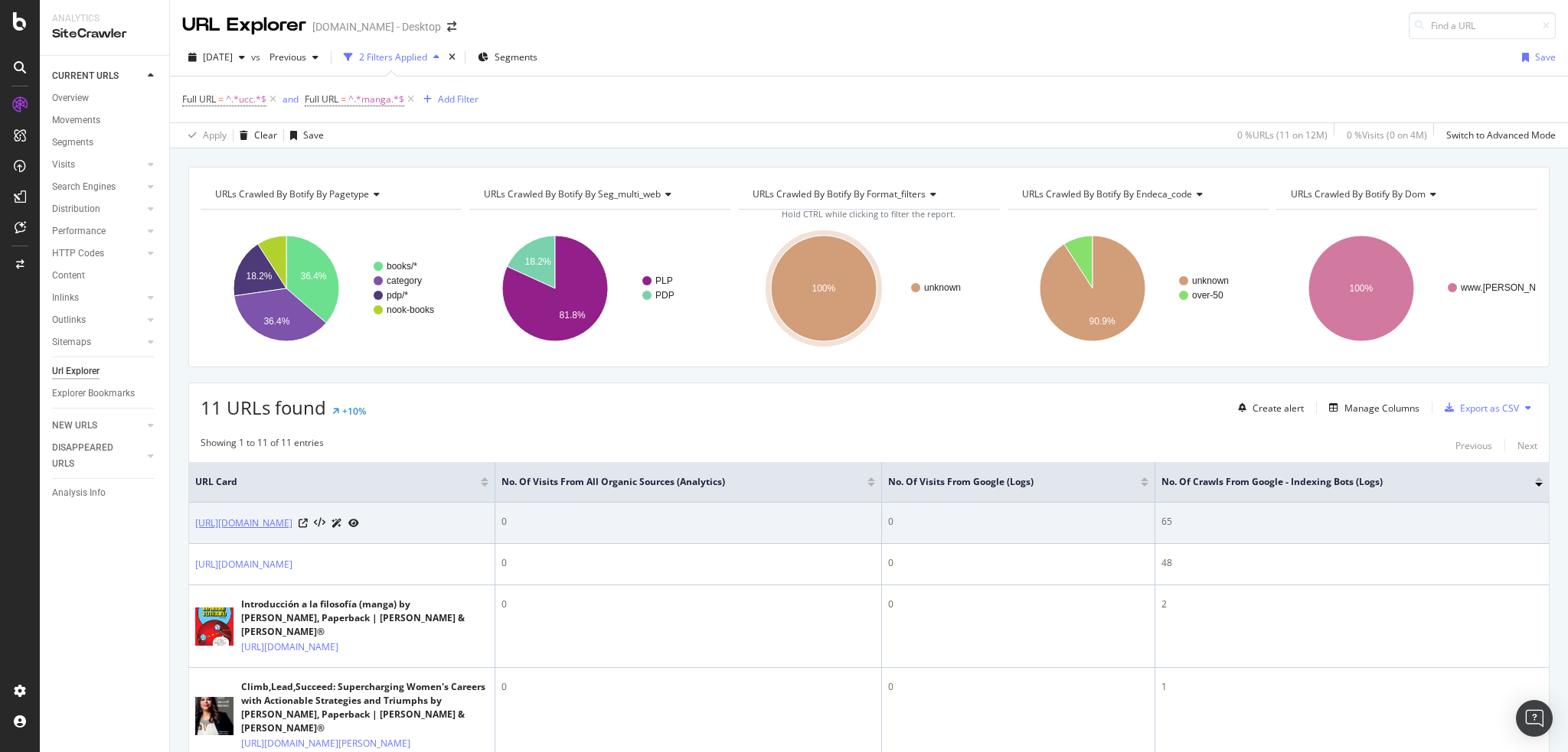
drag, startPoint x: 191, startPoint y: 521, endPoint x: 404, endPoint y: 541, distance: 213.9
click at [404, 541] on td "[URL][DOMAIN_NAME]" at bounding box center [342, 524] width 306 height 42
copy link "[URL][DOMAIN_NAME]"
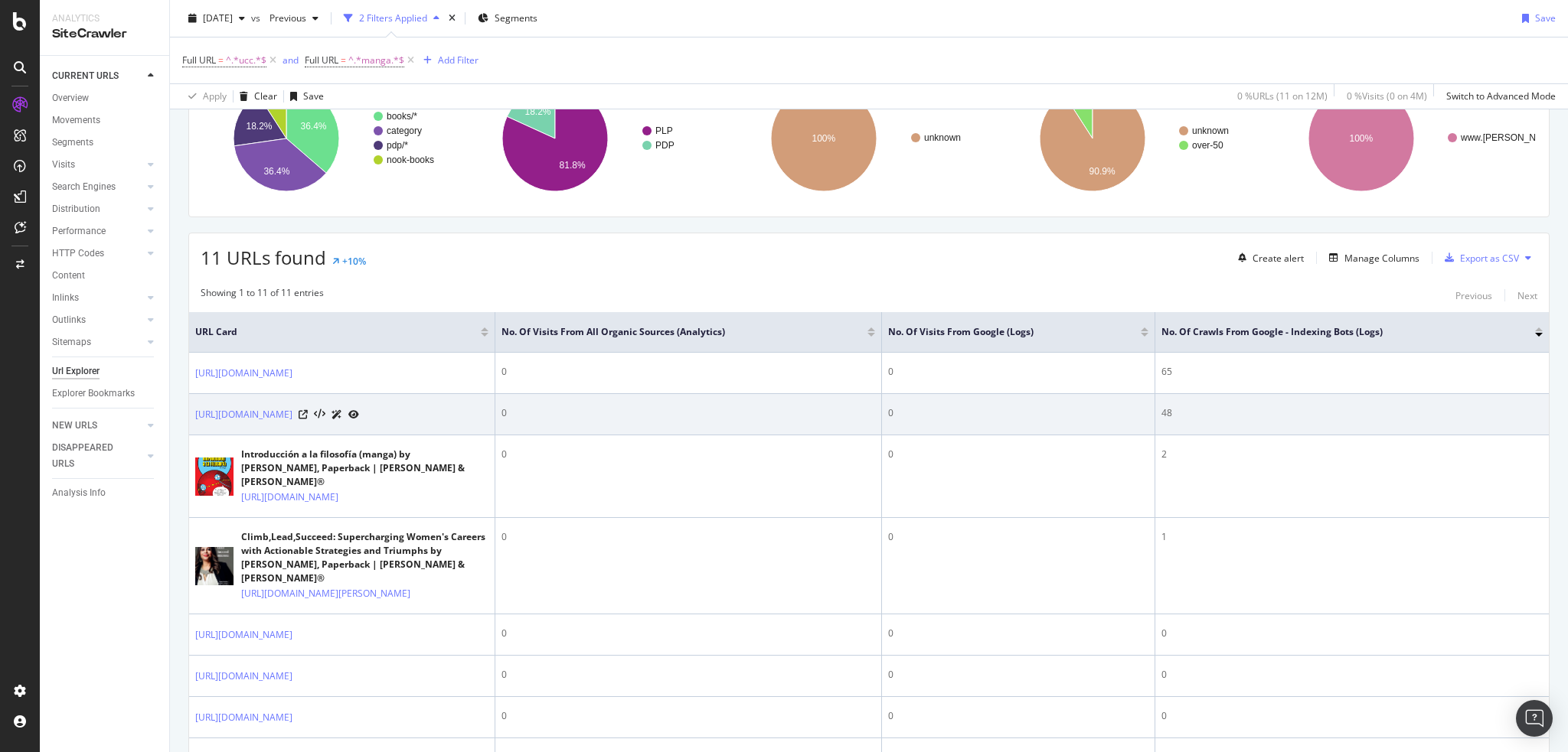
scroll to position [153, 0]
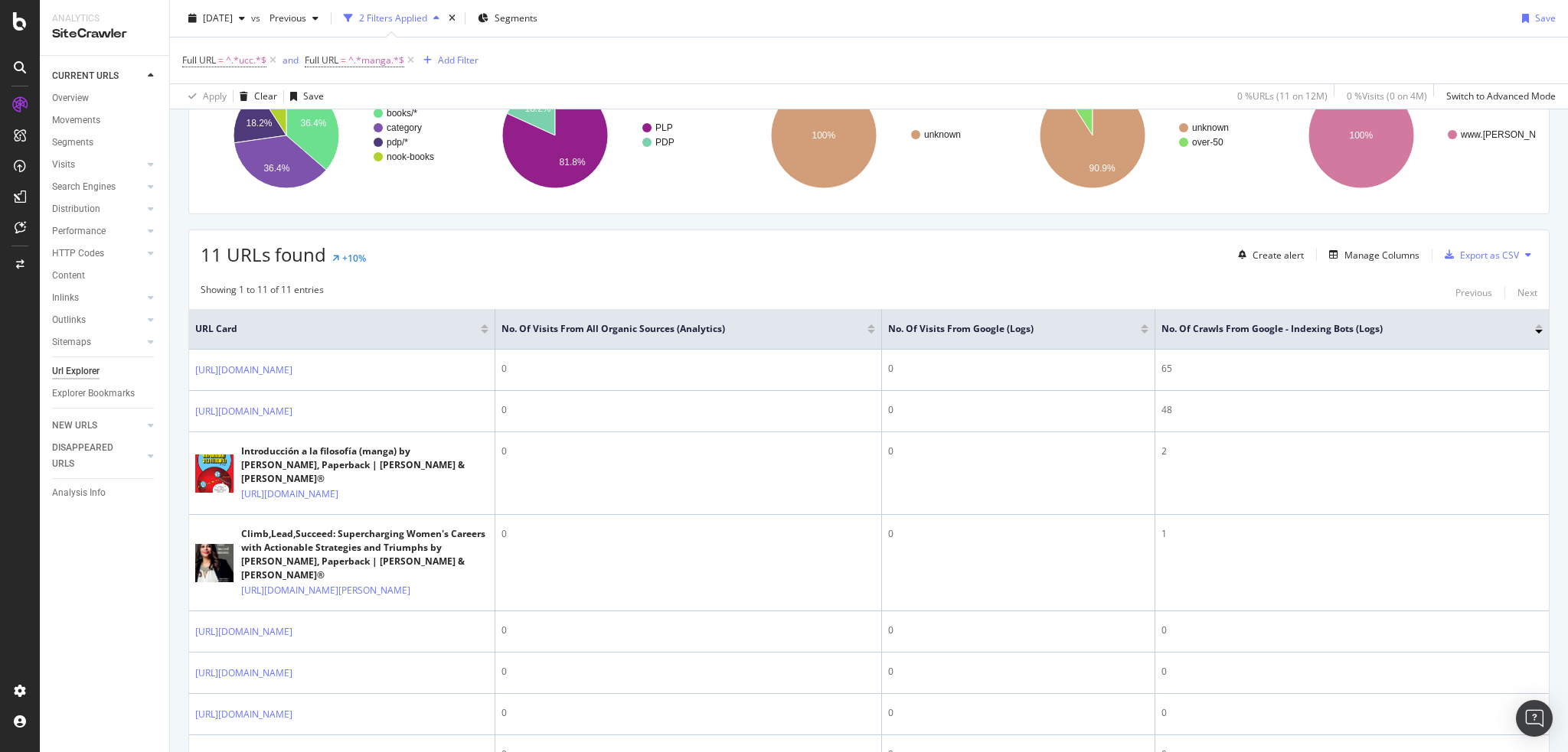
click at [181, 408] on div "URLs Crawled By Botify By pagetype Chart (by Value) Table Expand Export as CSV …" at bounding box center [868, 501] width 1398 height 975
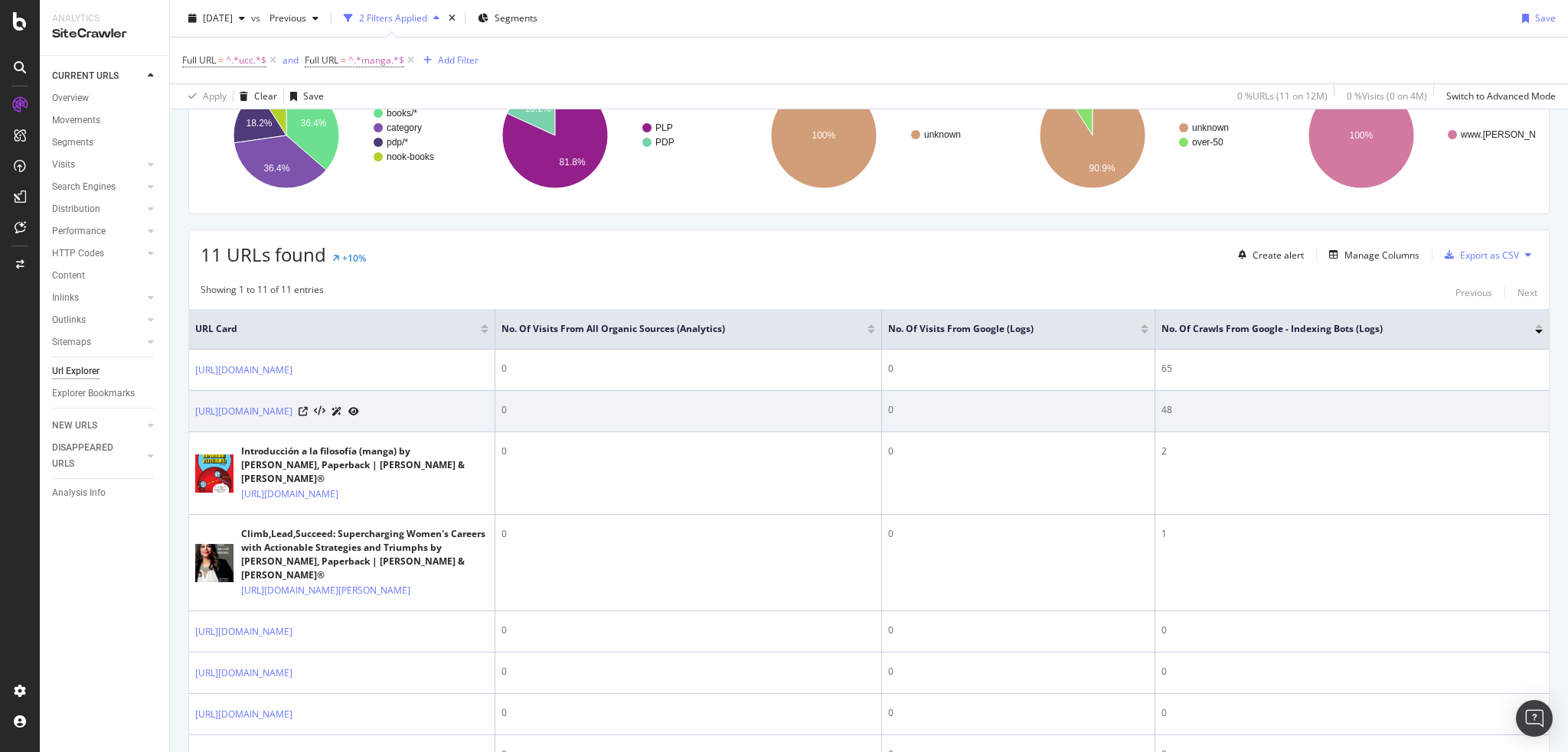
drag, startPoint x: 418, startPoint y: 454, endPoint x: 190, endPoint y: 431, distance: 229.2
click at [190, 431] on td "[URL][DOMAIN_NAME]" at bounding box center [342, 412] width 306 height 42
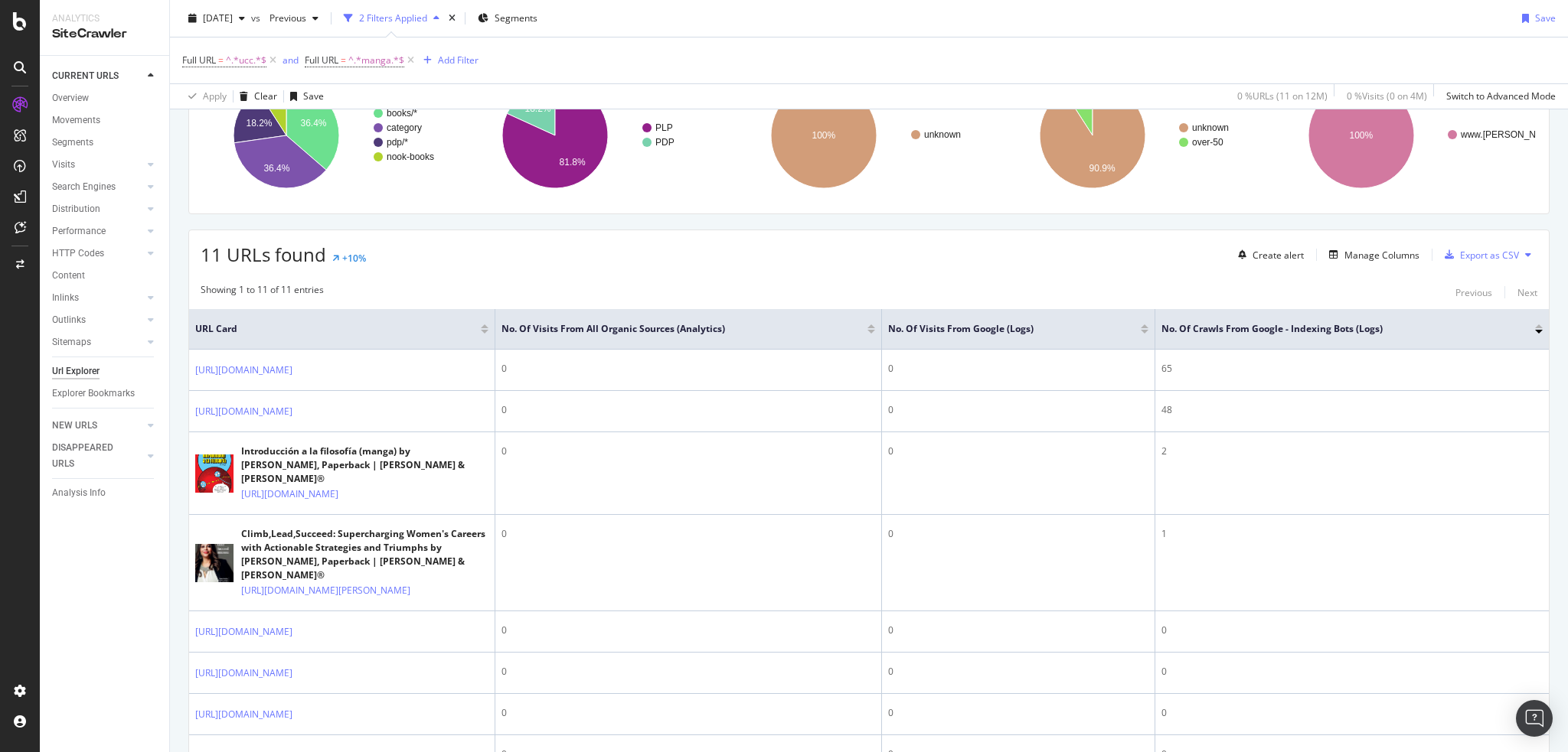
copy link "[URL][DOMAIN_NAME]"
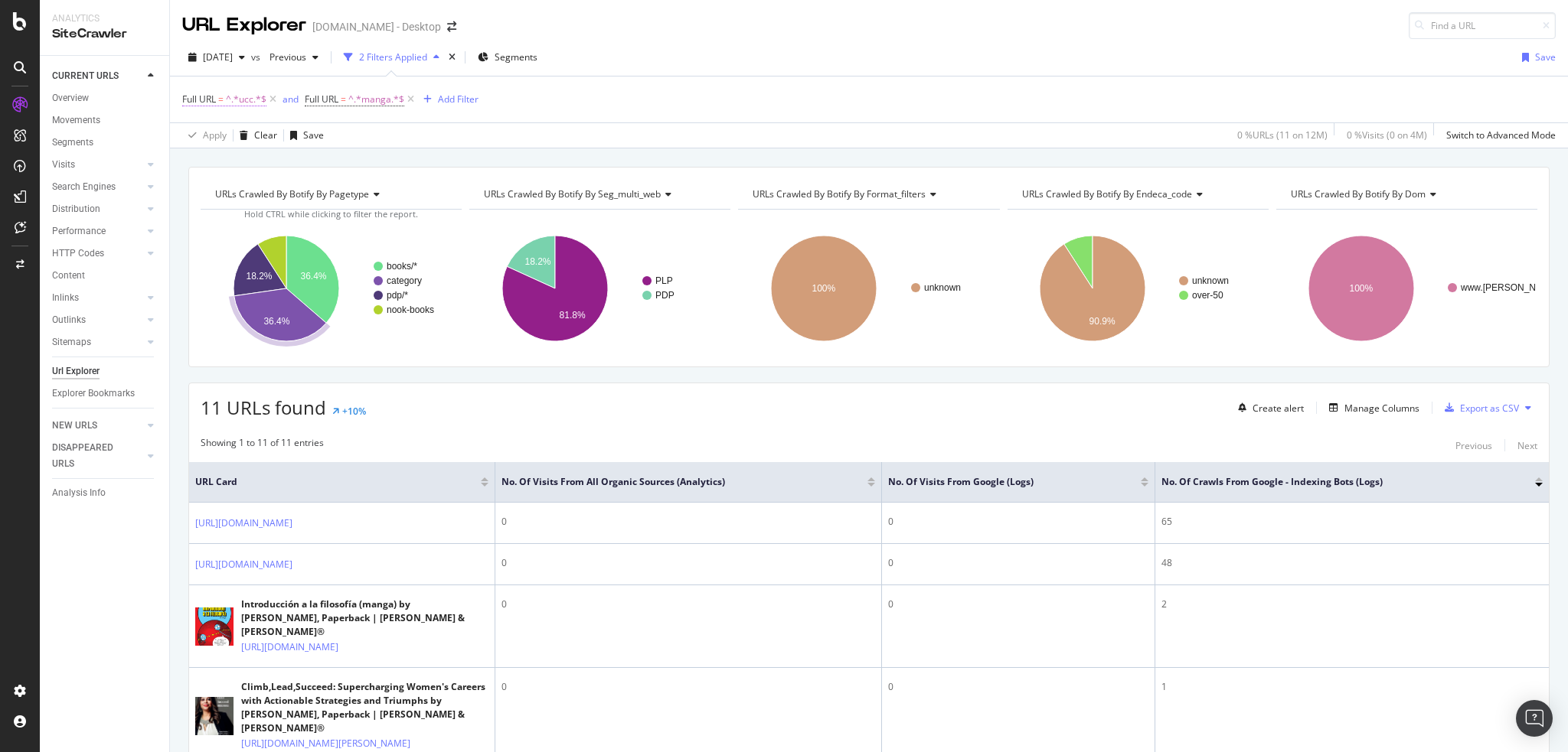
click at [244, 101] on span "^.*ucc.*$" at bounding box center [245, 99] width 41 height 22
type input "1d3u"
click at [355, 194] on div "Apply" at bounding box center [352, 194] width 24 height 13
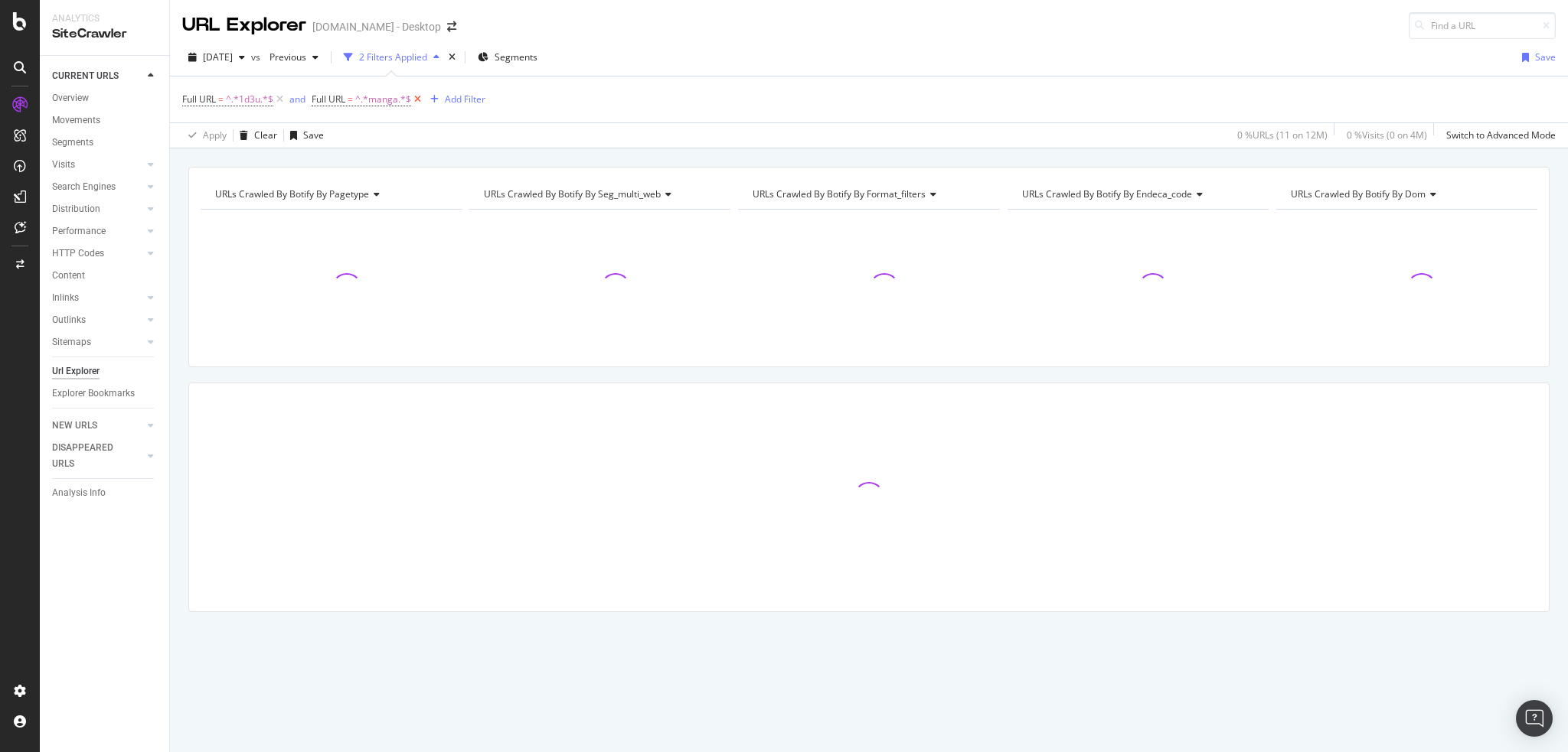
click at [412, 97] on icon at bounding box center [417, 98] width 13 height 15
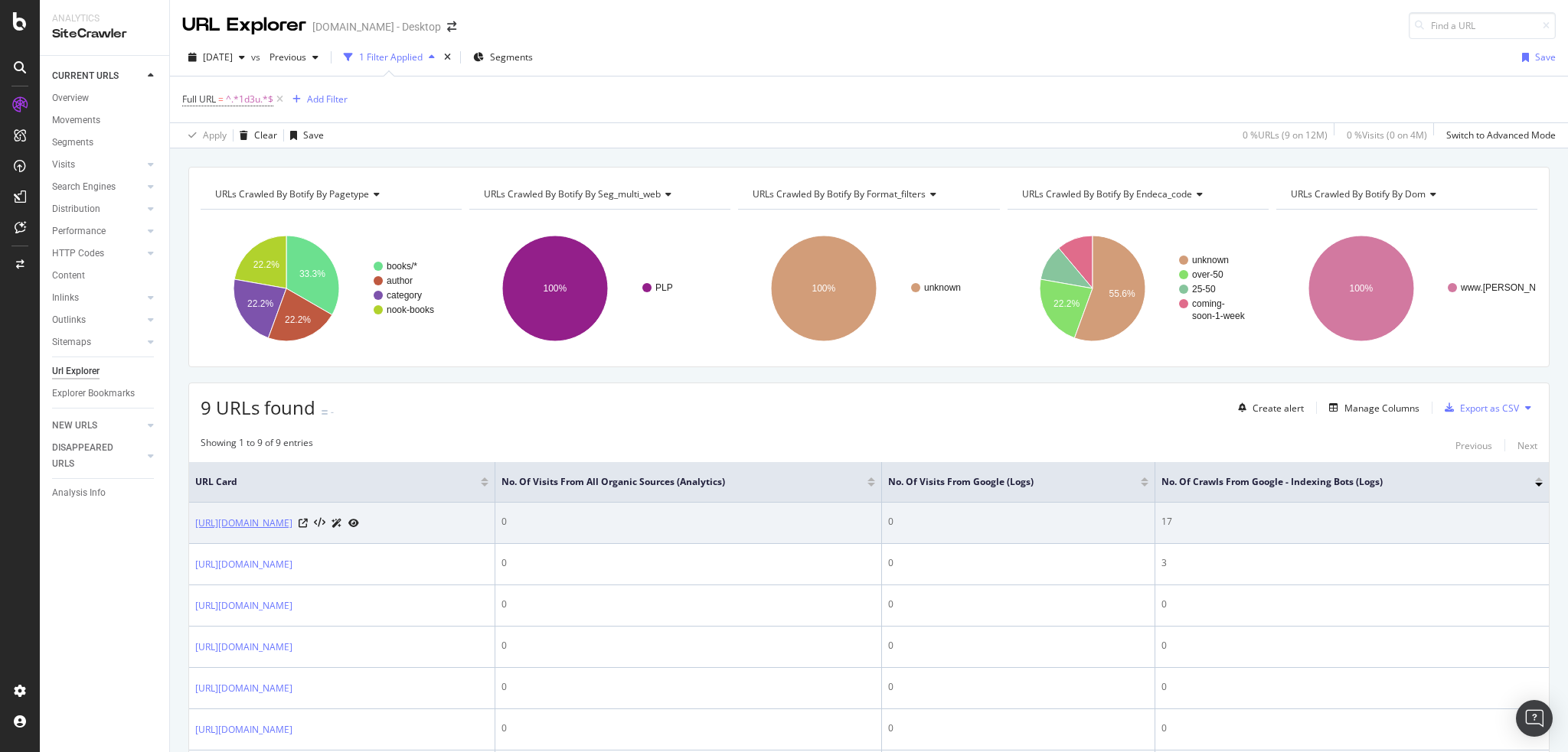
drag, startPoint x: 189, startPoint y: 522, endPoint x: 312, endPoint y: 541, distance: 124.5
click at [312, 541] on td "[URL][DOMAIN_NAME]" at bounding box center [342, 524] width 306 height 42
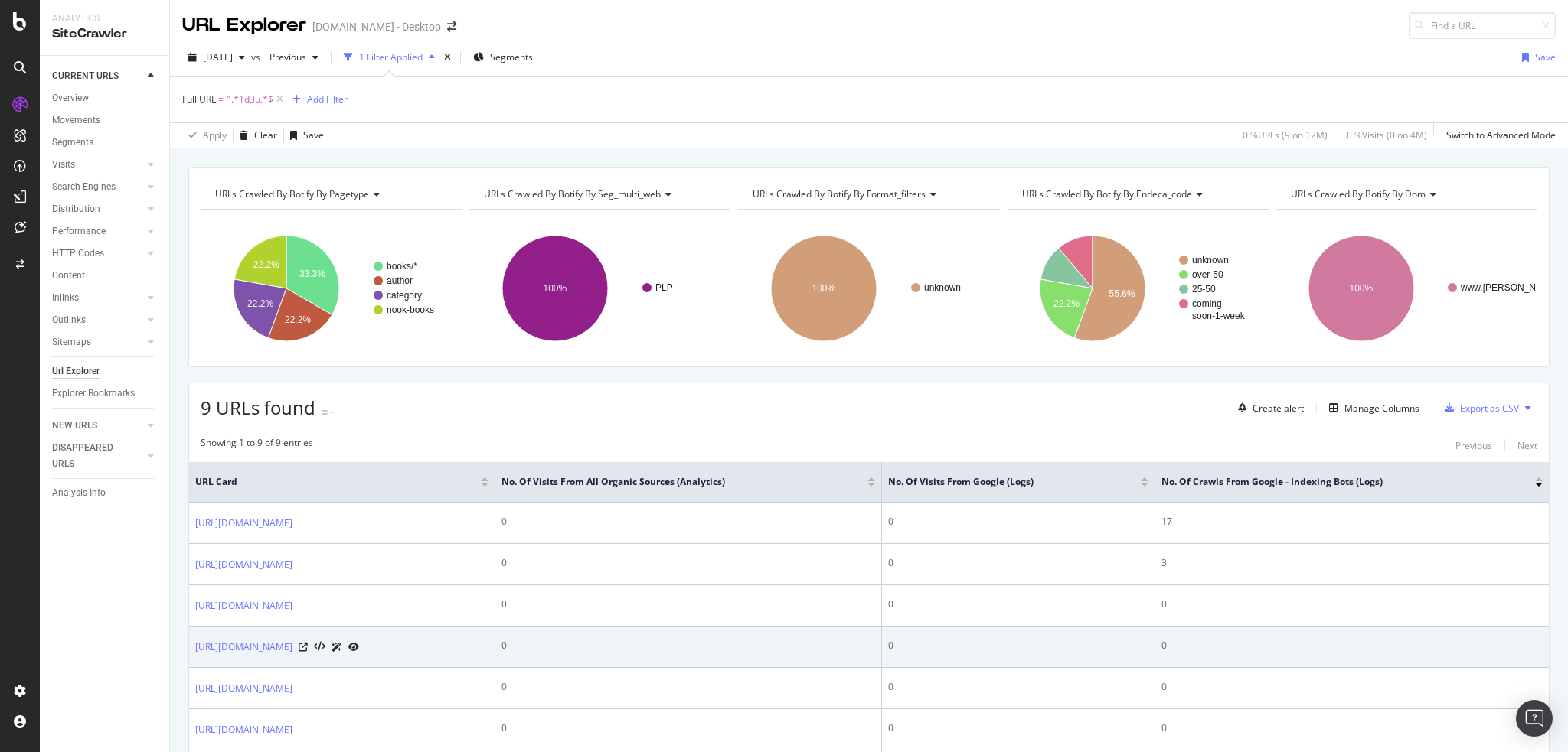
copy link "[URL][DOMAIN_NAME]"
